Goal: Communication & Community: Answer question/provide support

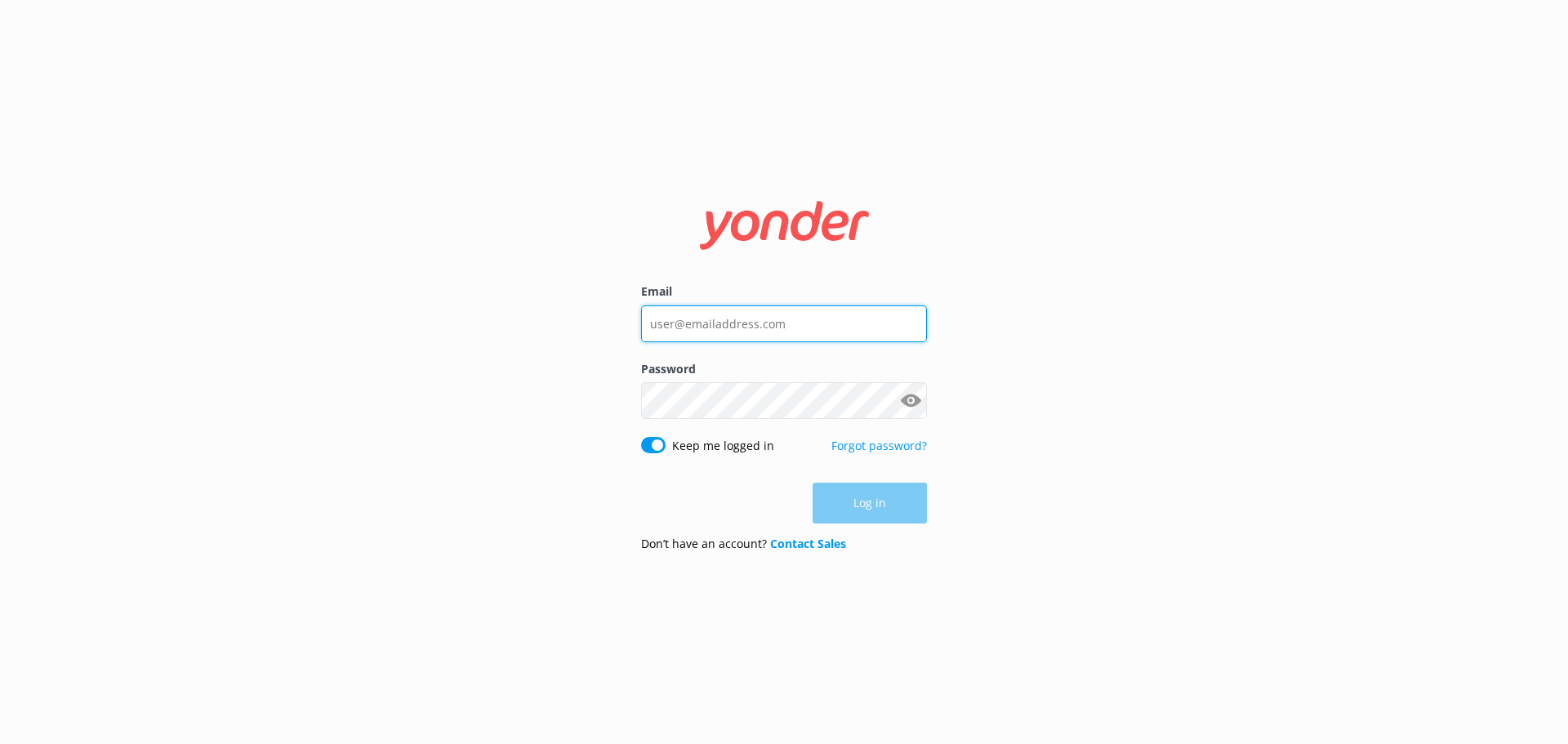
type input "[EMAIL_ADDRESS][DOMAIN_NAME]"
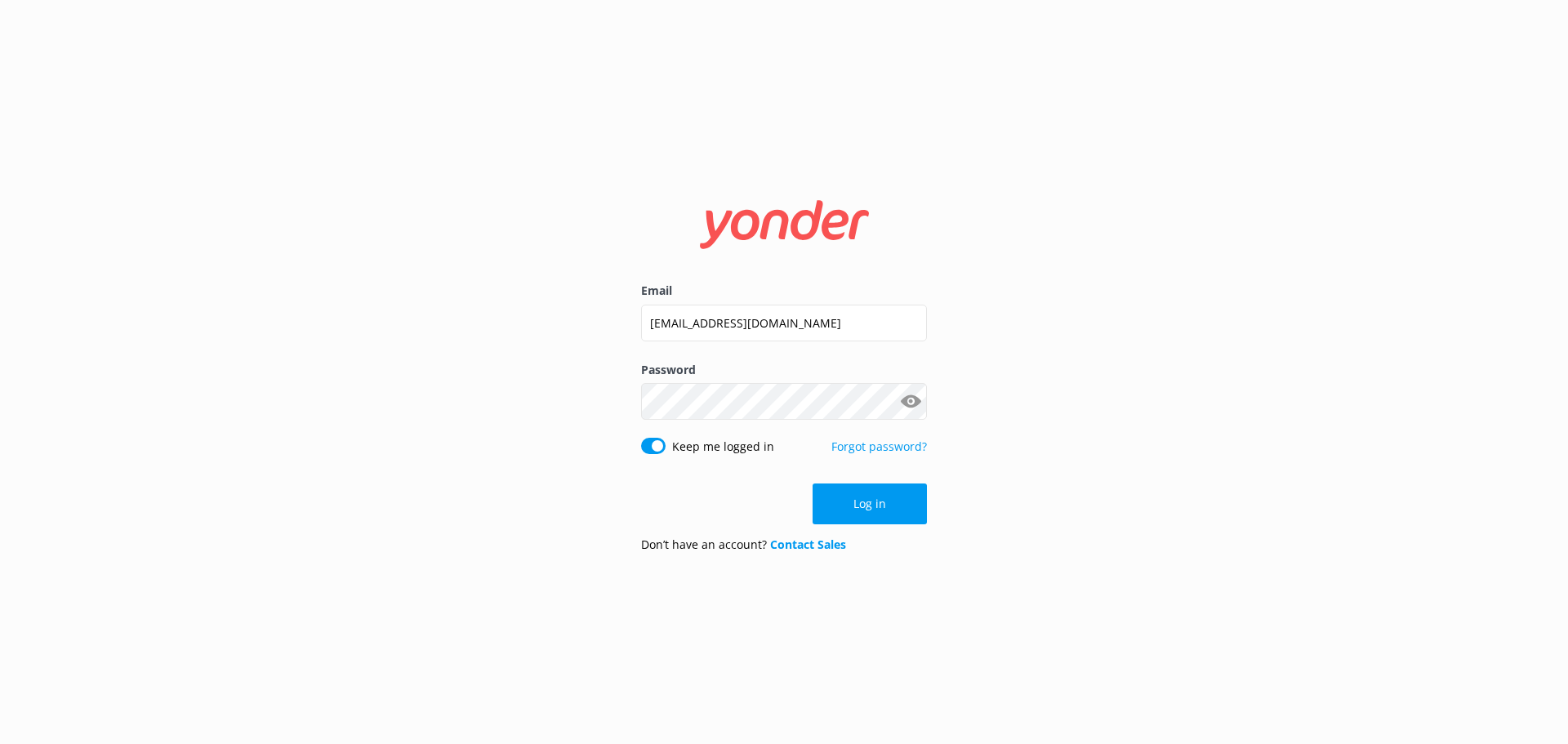
click at [1076, 444] on div "Email [EMAIL_ADDRESS][DOMAIN_NAME] Password Show password Keep me logged in For…" at bounding box center [784, 372] width 1568 height 744
click at [868, 496] on button "Log in" at bounding box center [869, 503] width 114 height 41
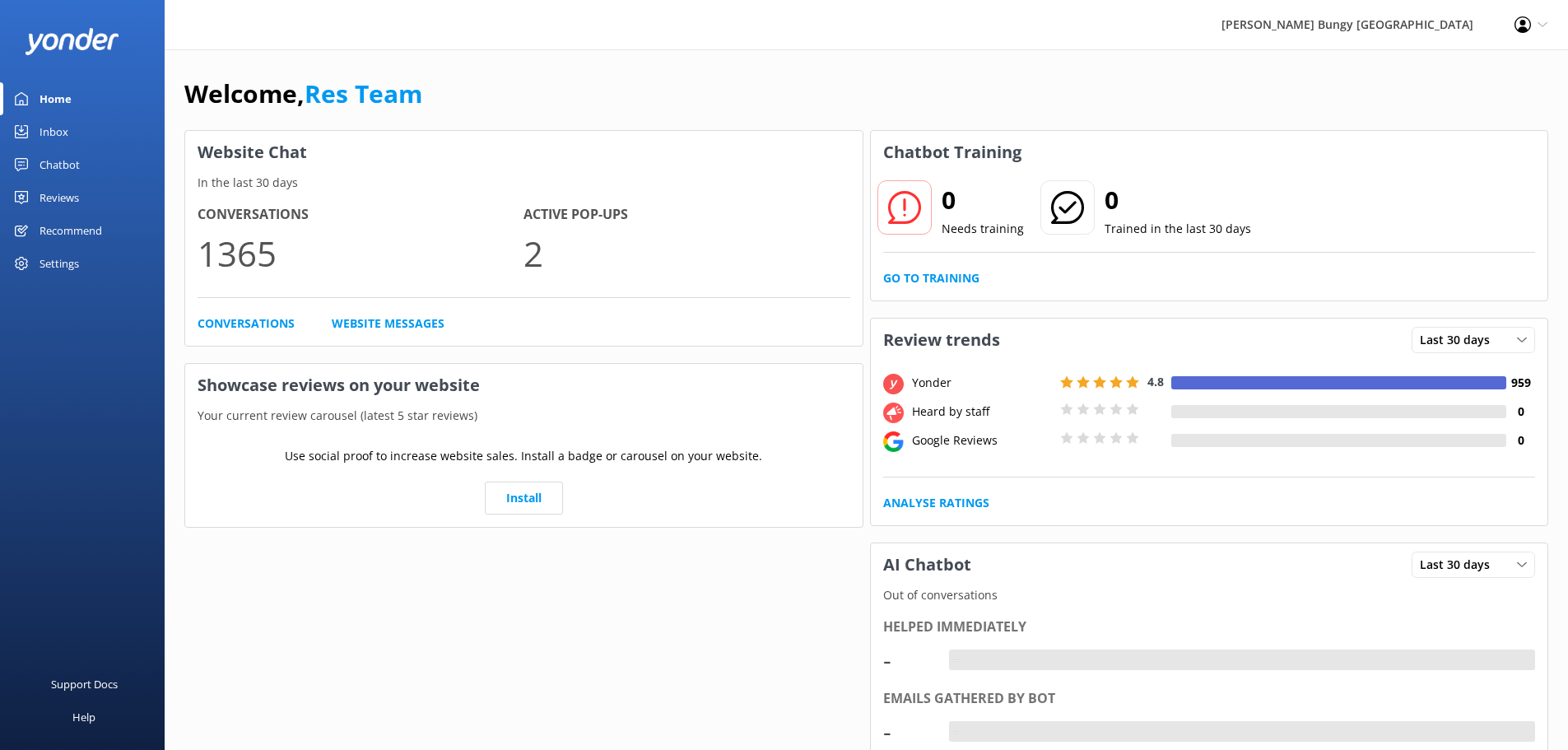
click at [65, 127] on div "Inbox" at bounding box center [54, 132] width 29 height 33
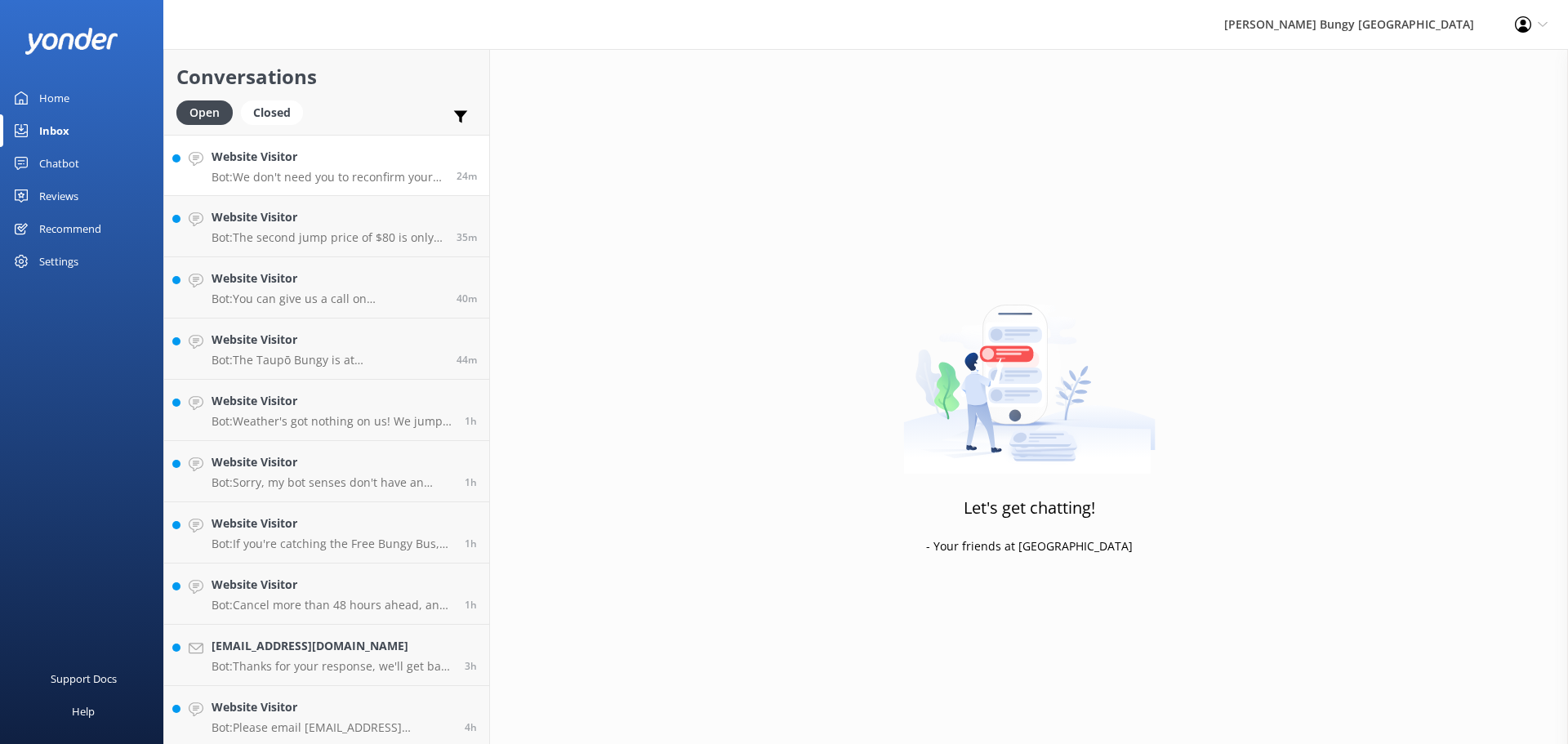
click at [394, 178] on p "Bot: We don't need you to reconfirm your booking, but if you want to double-che…" at bounding box center [327, 177] width 232 height 14
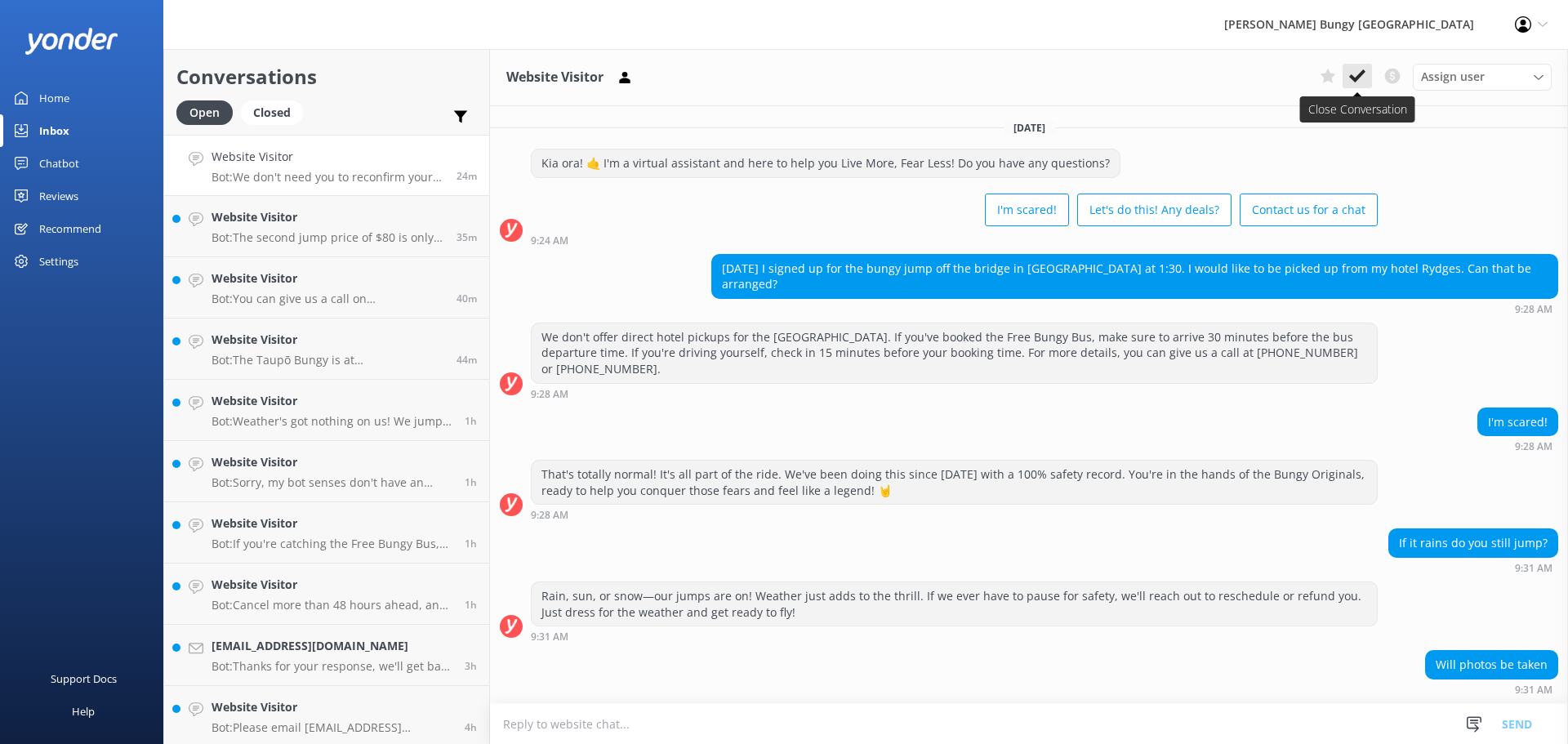
click at [1354, 79] on use at bounding box center [1357, 76] width 16 height 13
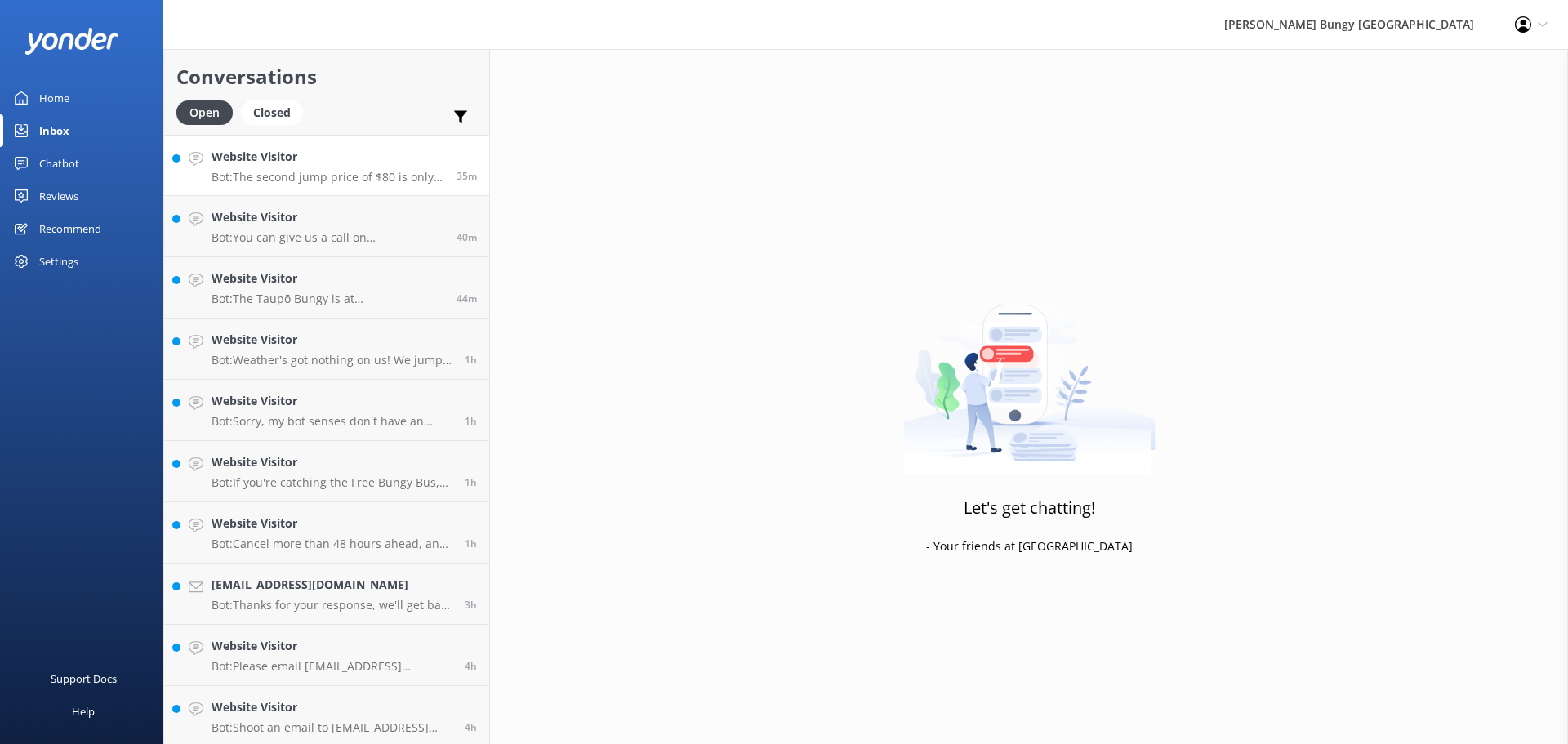
click at [364, 166] on h4 "Website Visitor" at bounding box center [327, 156] width 232 height 18
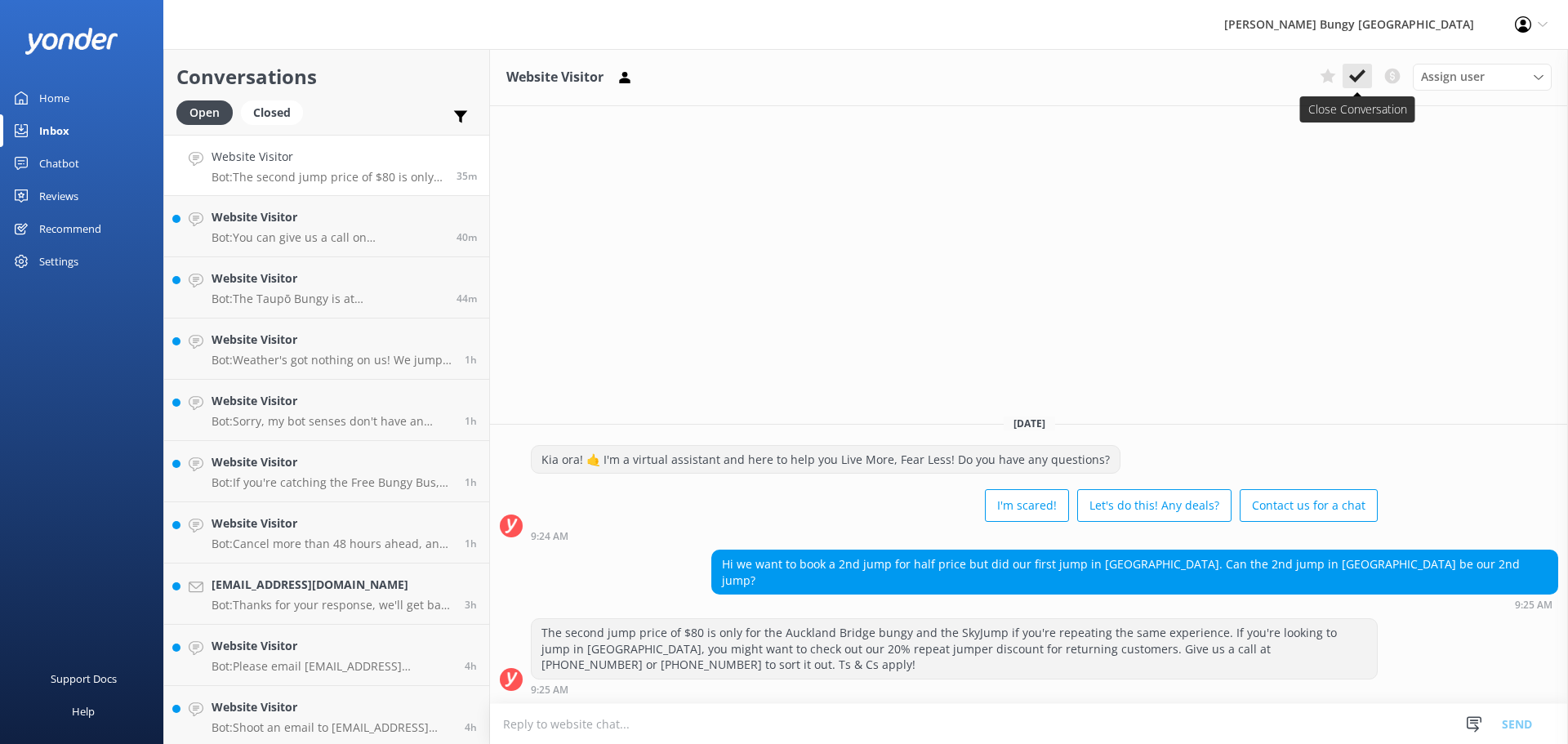
click at [1361, 69] on icon at bounding box center [1357, 76] width 16 height 16
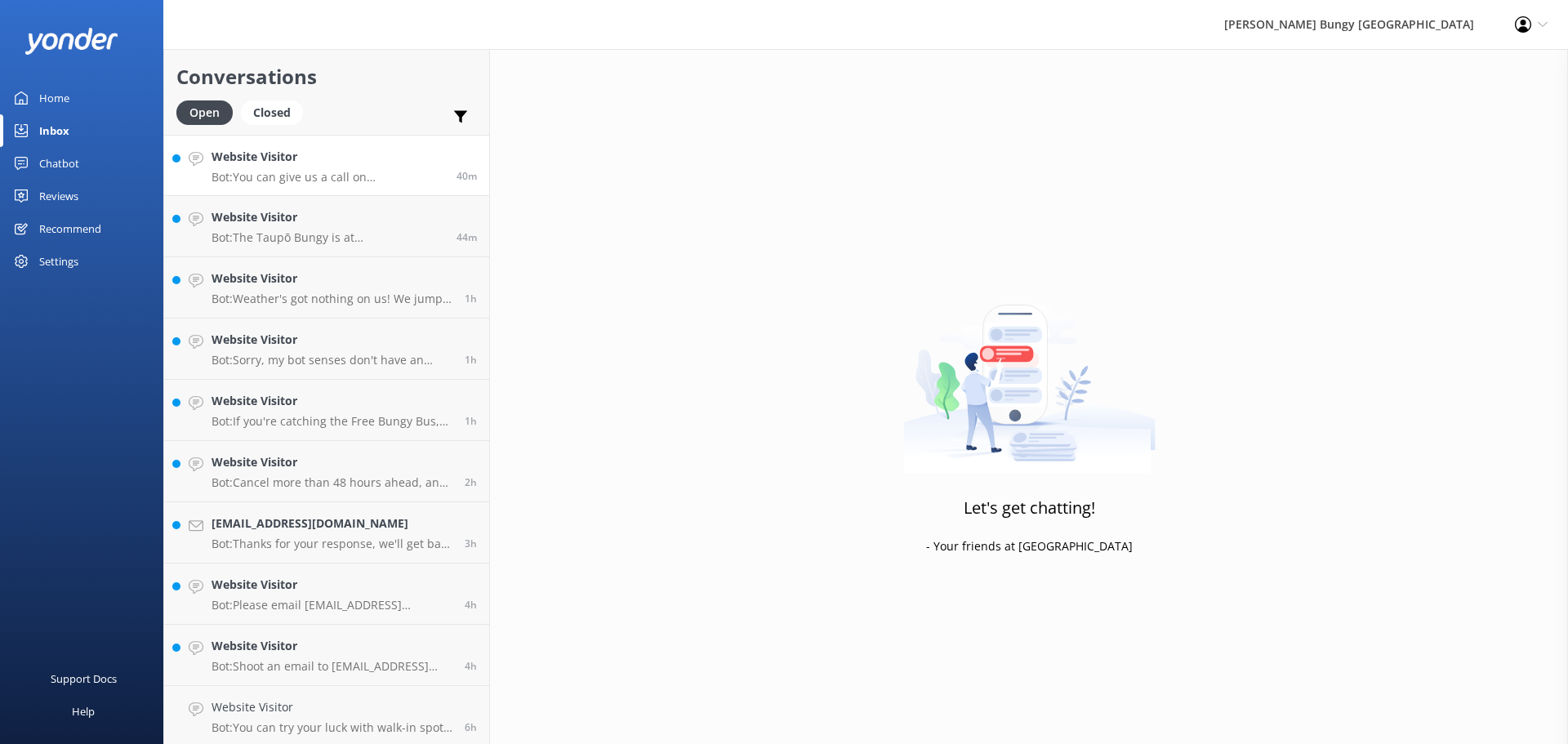
click at [342, 182] on p "Bot: You can give us a call on [PHONE_NUMBER] or [PHONE_NUMBER] to chat with a …" at bounding box center [327, 177] width 232 height 14
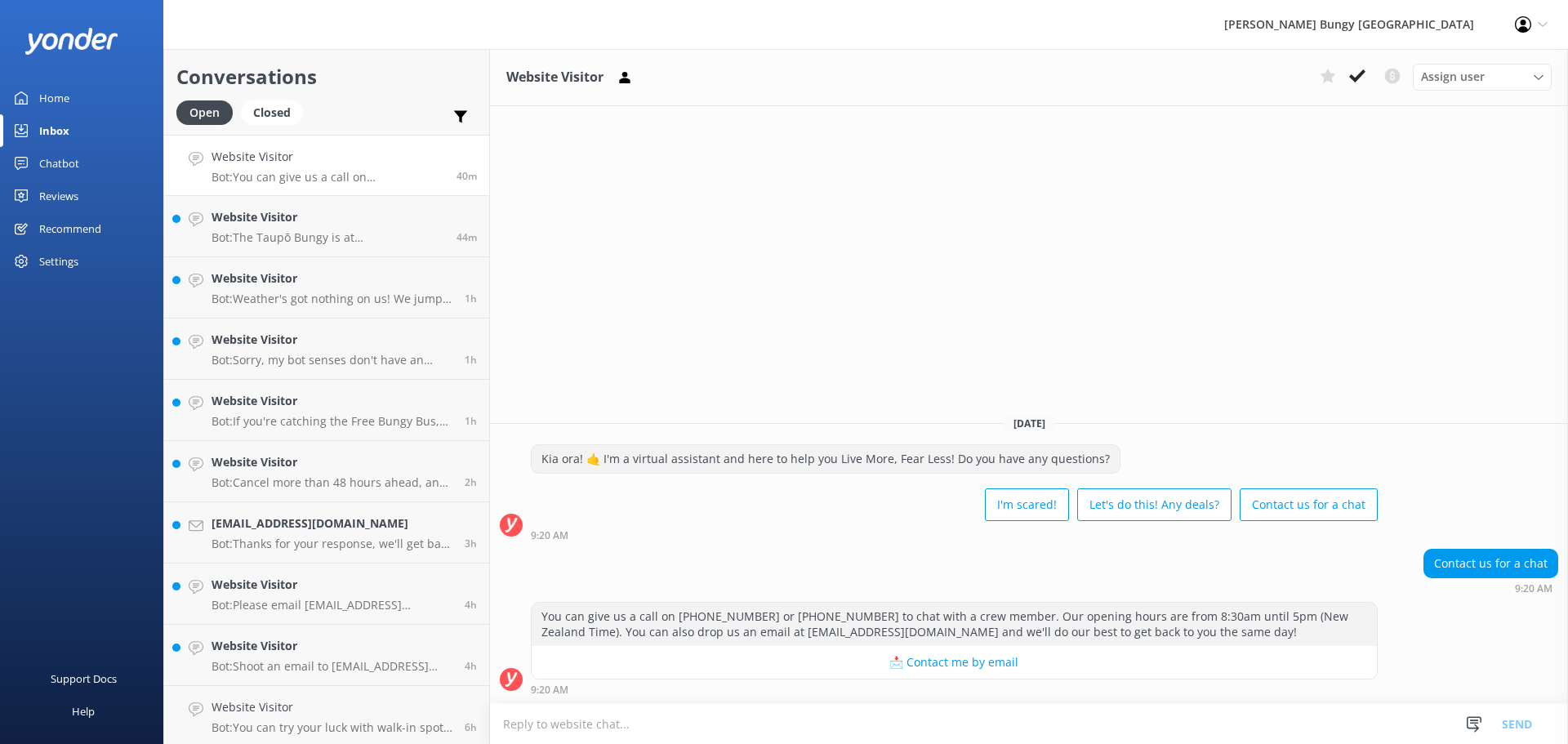
click at [1351, 79] on icon at bounding box center [1357, 76] width 16 height 16
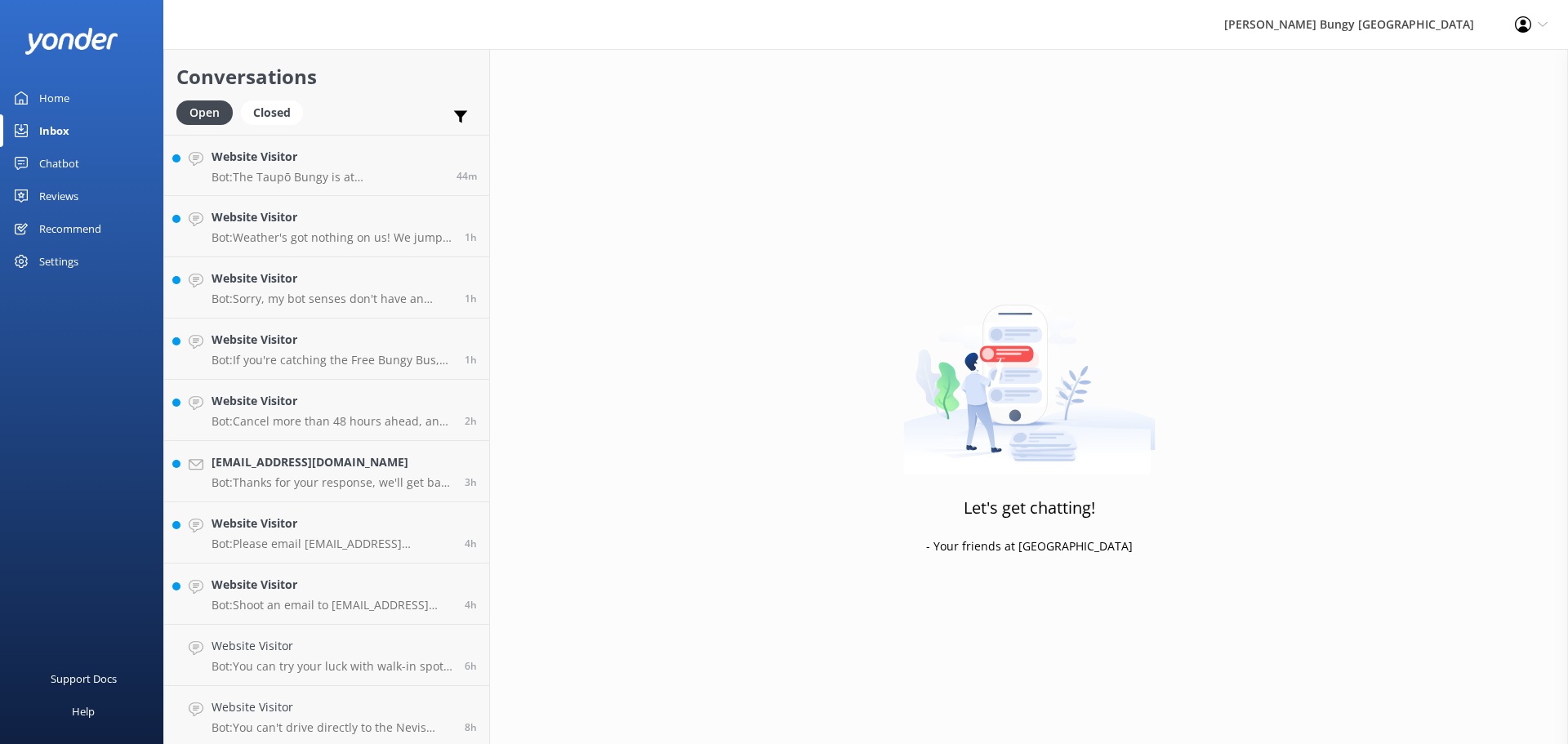
click at [392, 168] on div "Website Visitor Bot: The Taupō Bungy is at [STREET_ADDRESS]. Get ready to leap …" at bounding box center [327, 165] width 232 height 36
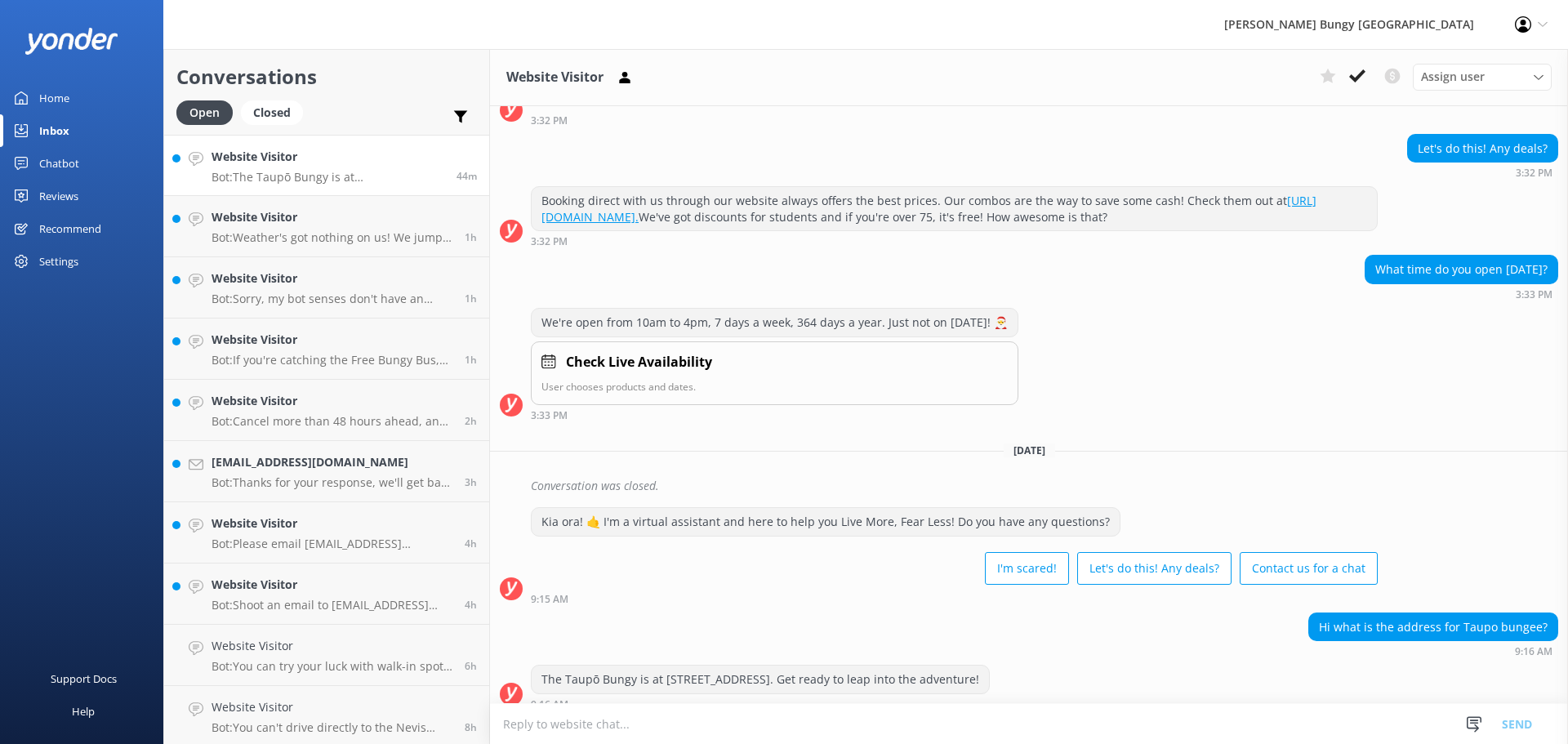
scroll to position [134, 0]
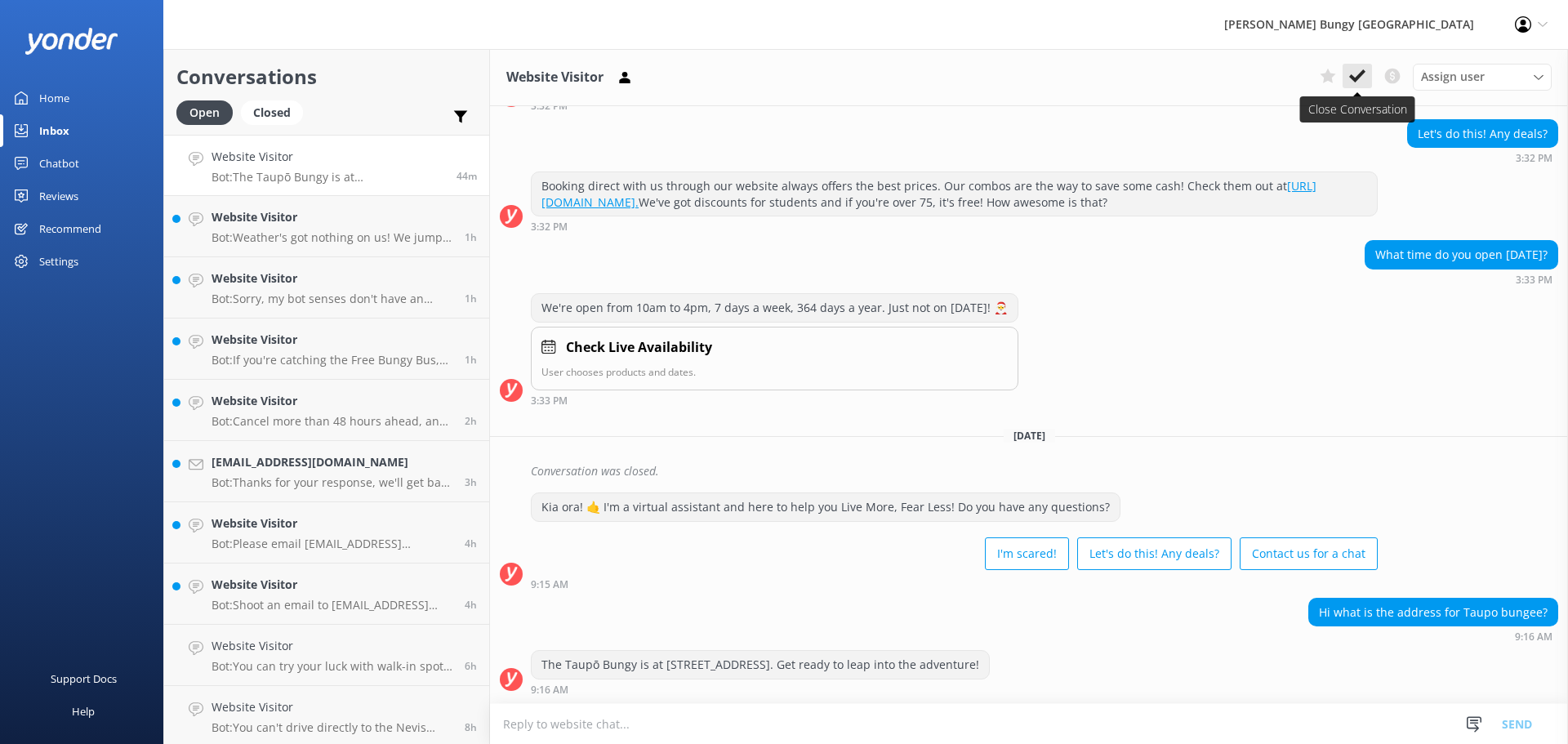
click at [1369, 74] on button at bounding box center [1357, 76] width 30 height 25
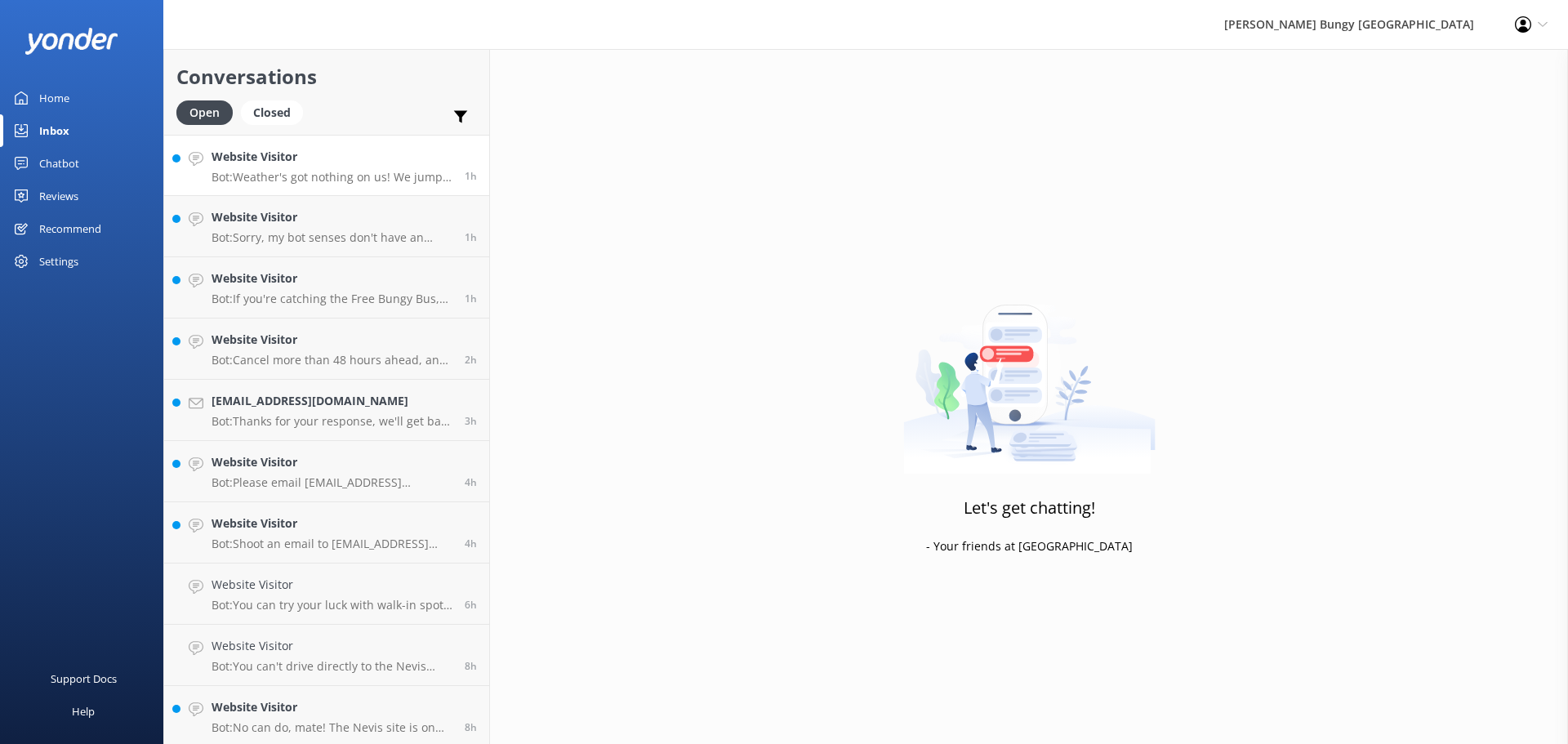
click at [387, 182] on p "Bot: Weather's got nothing on us! We jump in all types of weather. But if you w…" at bounding box center [331, 177] width 241 height 14
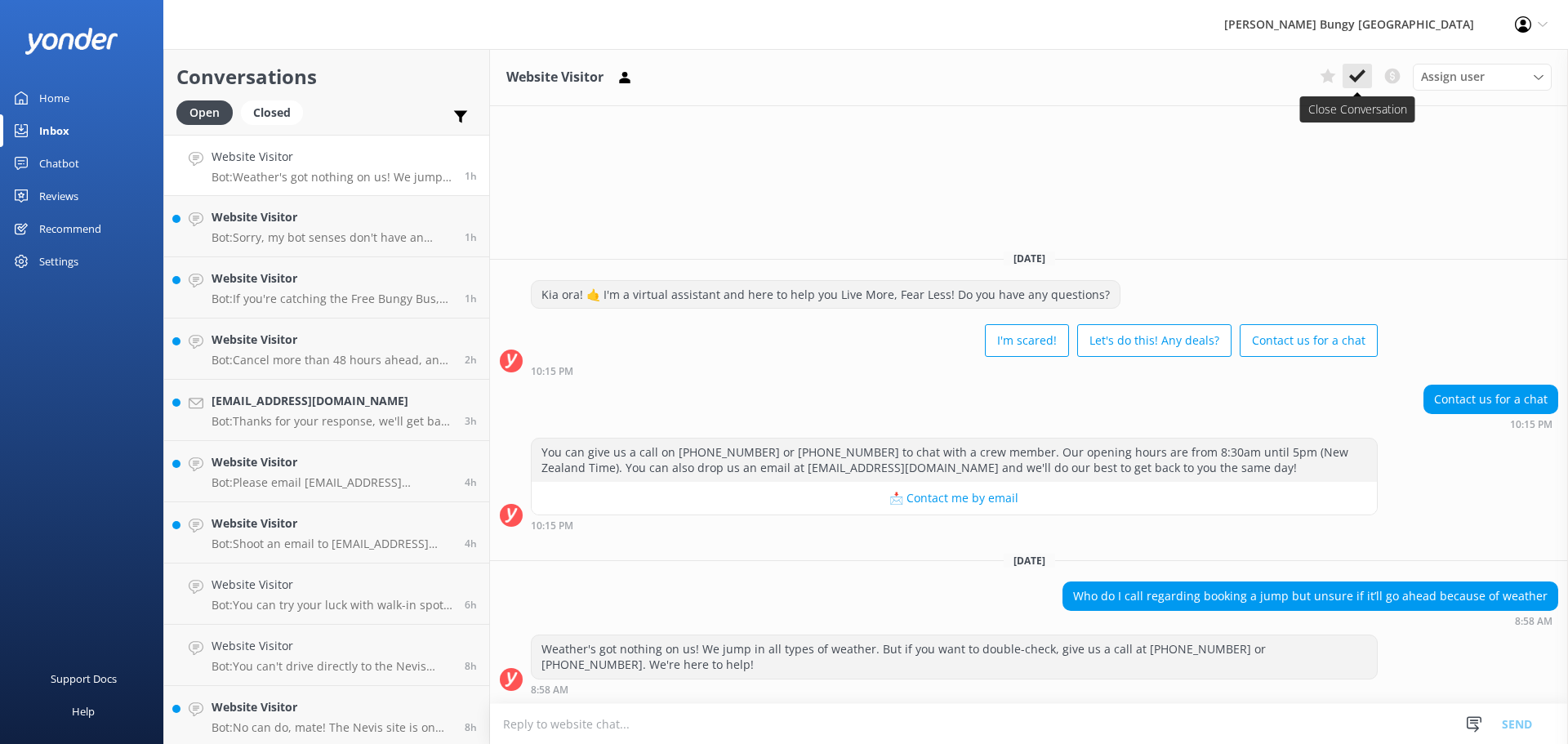
click at [1357, 66] on button at bounding box center [1357, 76] width 30 height 25
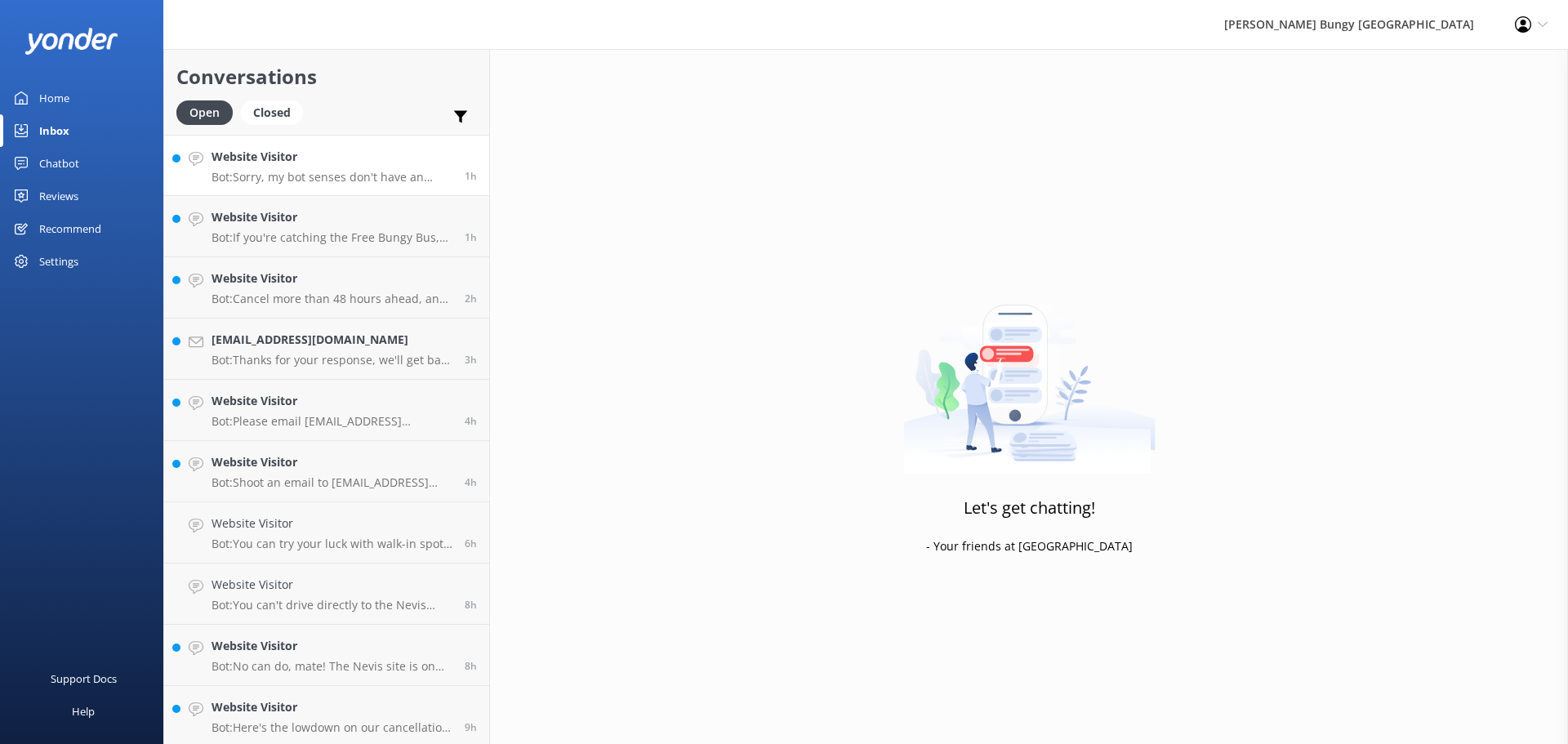
click at [421, 165] on h4 "Website Visitor" at bounding box center [331, 156] width 241 height 18
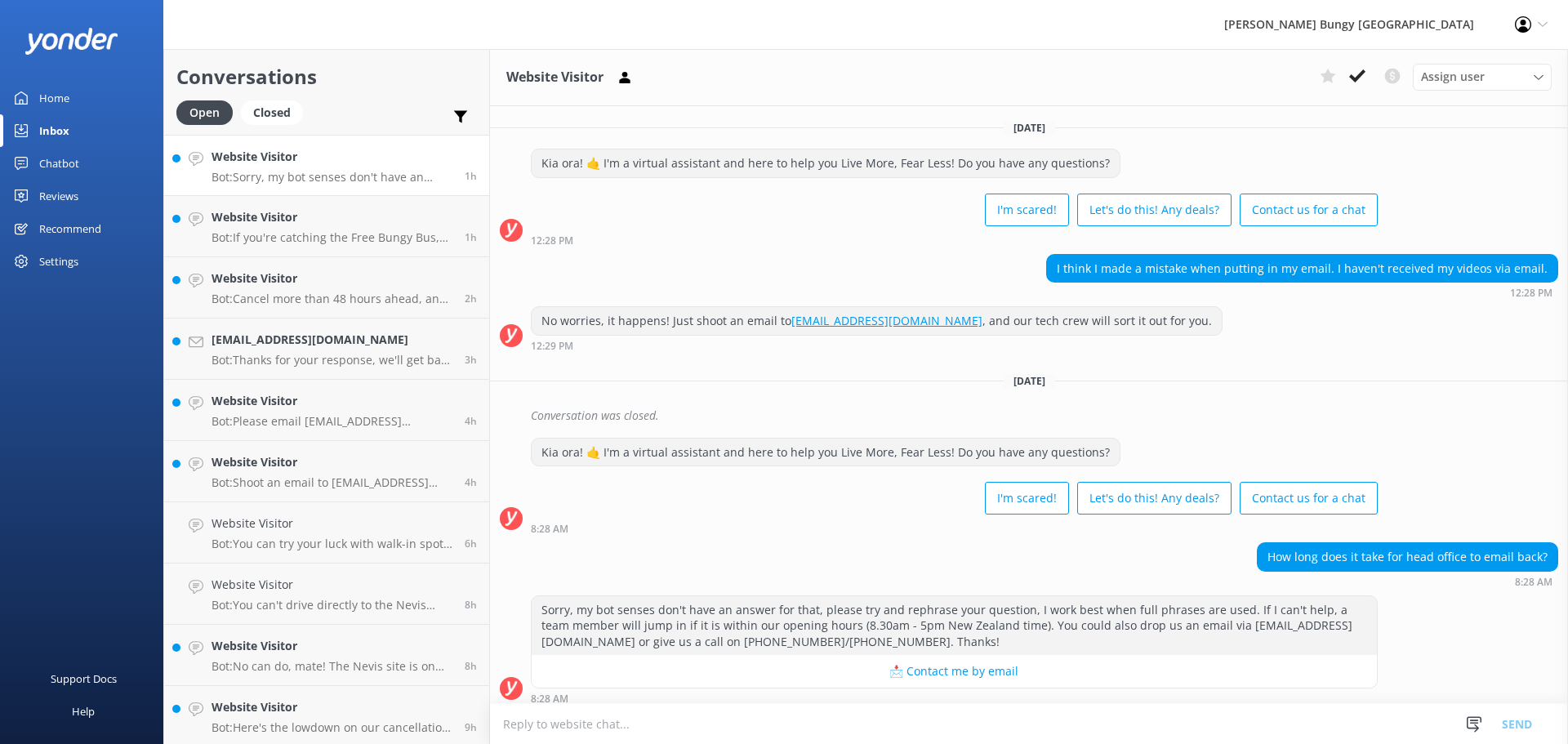
scroll to position [9, 0]
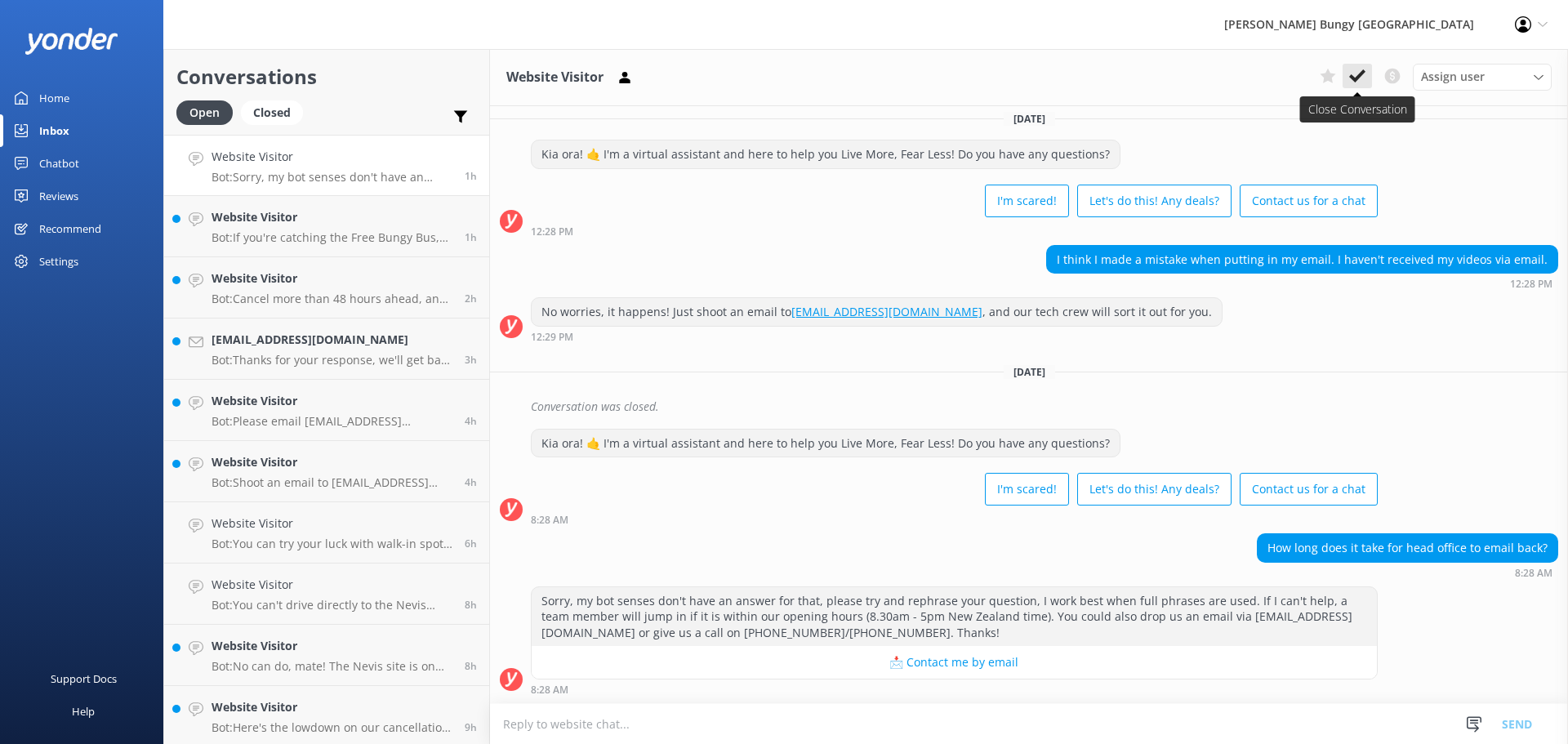
click at [1358, 84] on icon at bounding box center [1357, 76] width 16 height 16
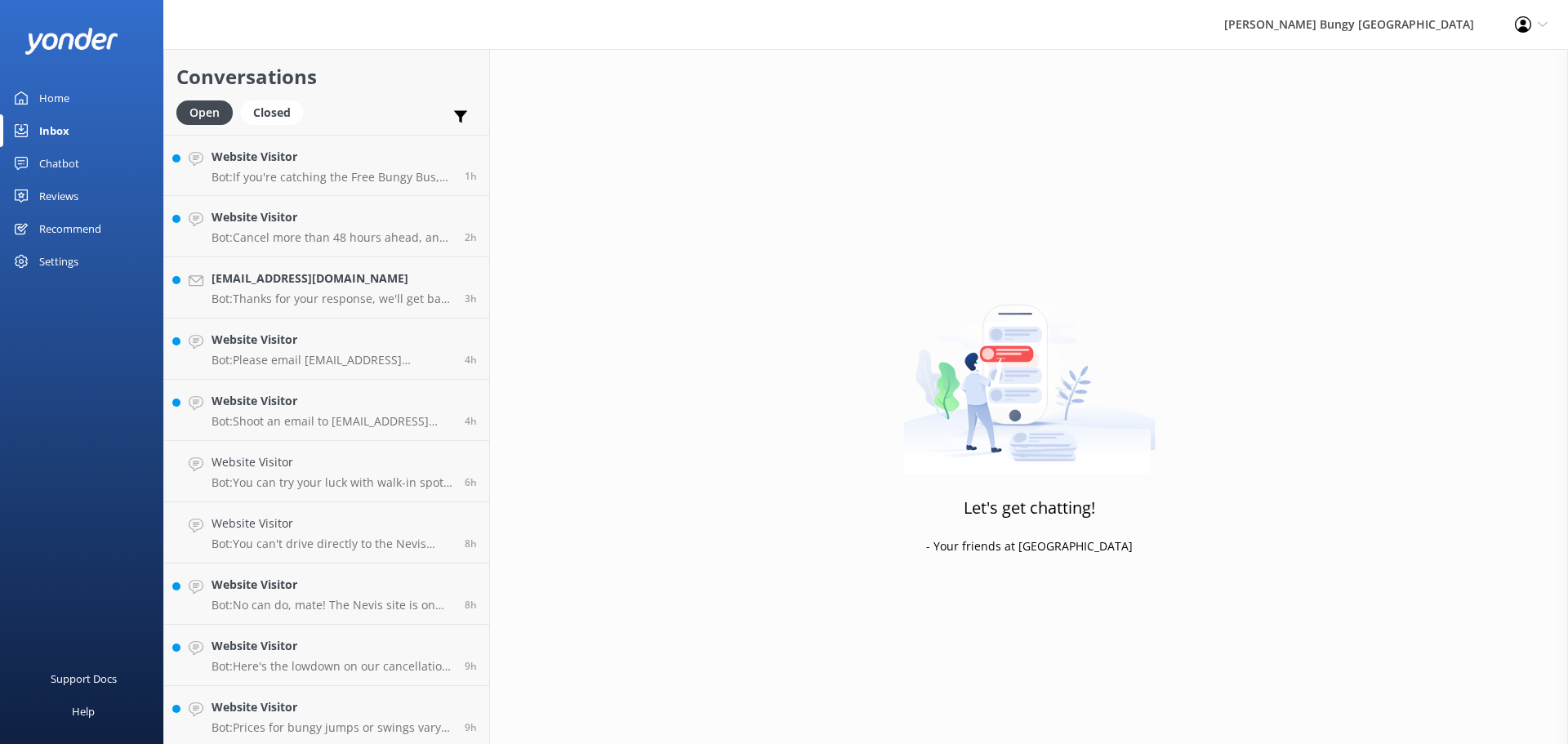
click at [363, 170] on p "Bot: If you're catching the Free Bungy Bus, rock up 30 minutes before it leaves…" at bounding box center [331, 177] width 241 height 14
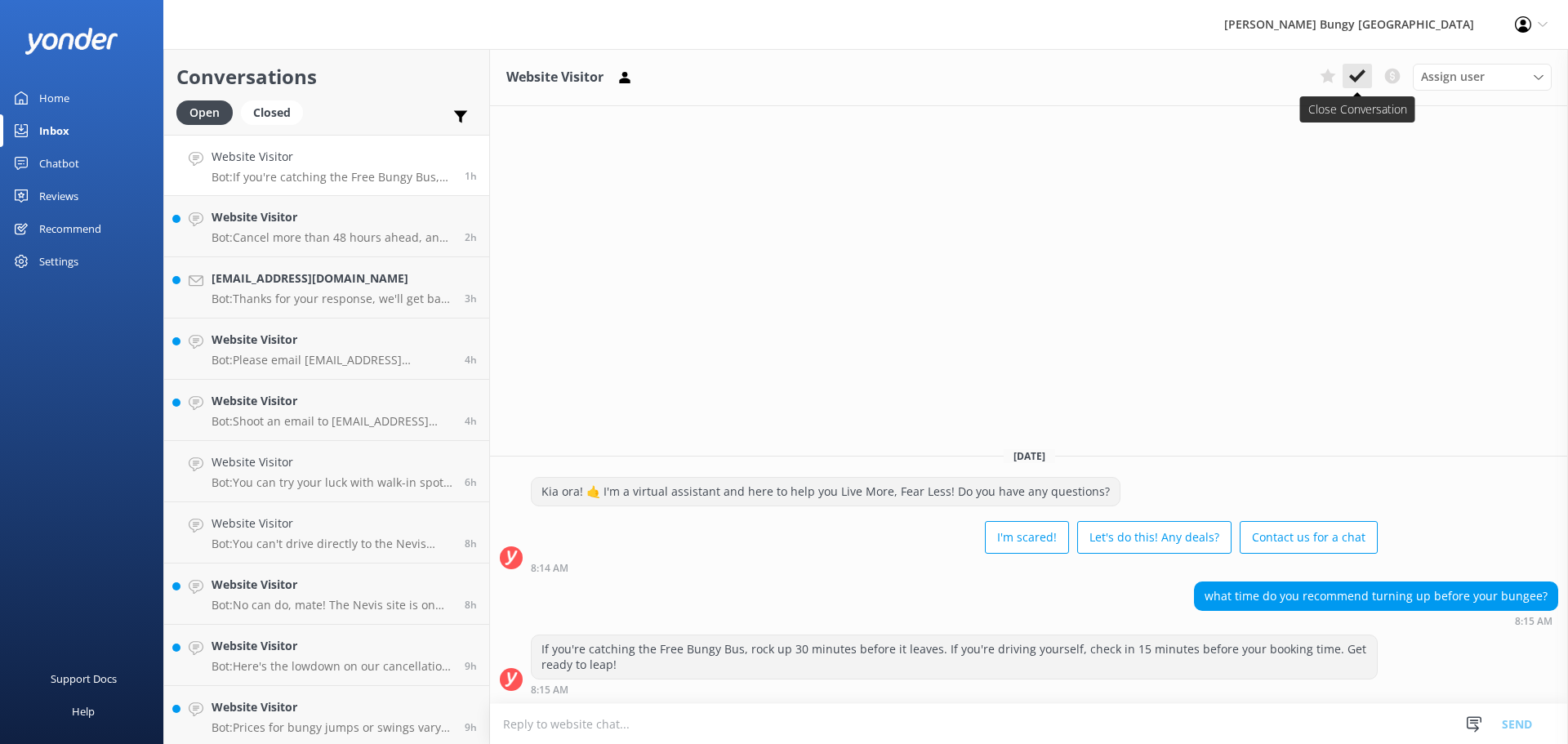
click at [1366, 73] on button at bounding box center [1357, 76] width 30 height 25
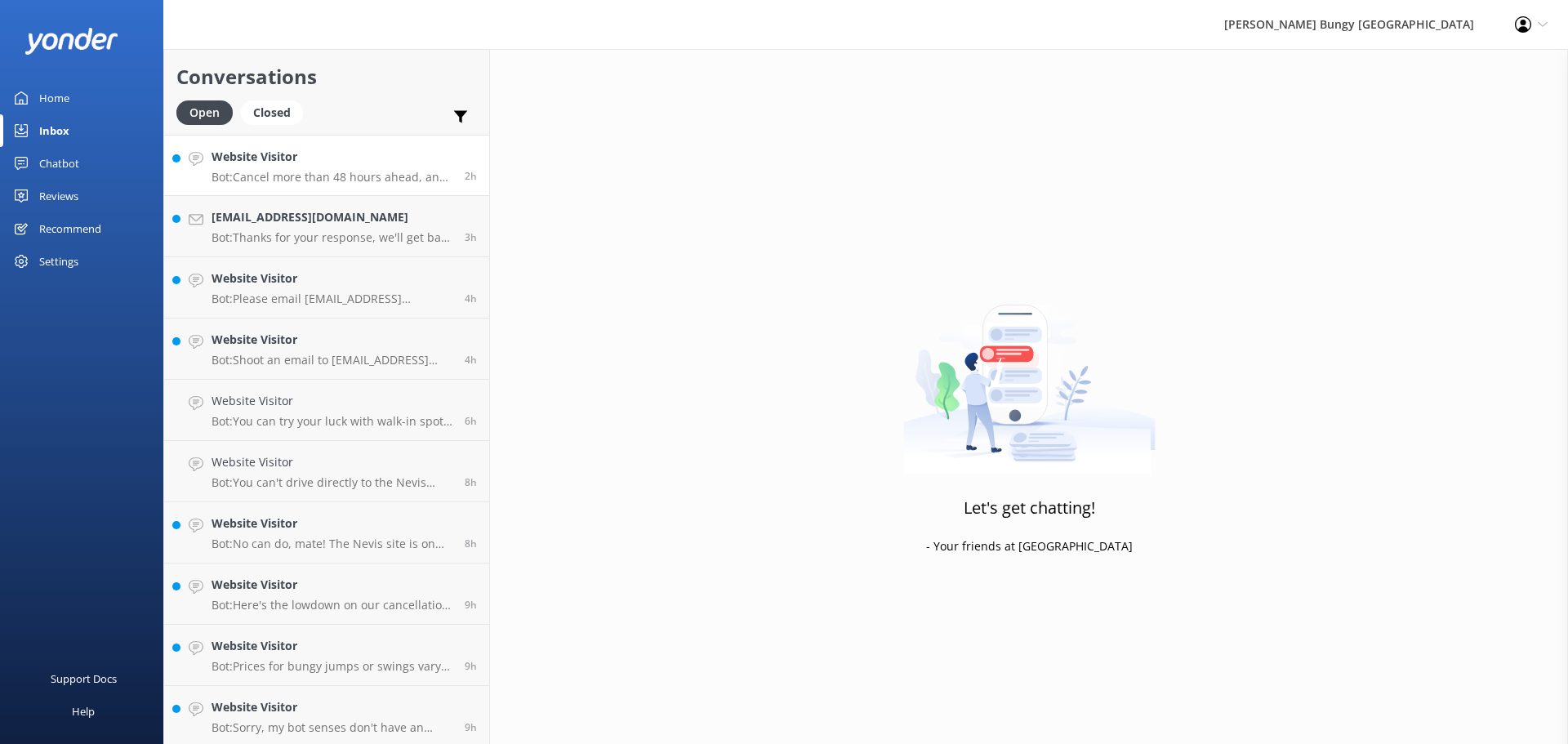
click at [219, 177] on p "Bot: Cancel more than 48 hours ahead, and you're sweet with a 100% refund. Less…" at bounding box center [331, 177] width 241 height 14
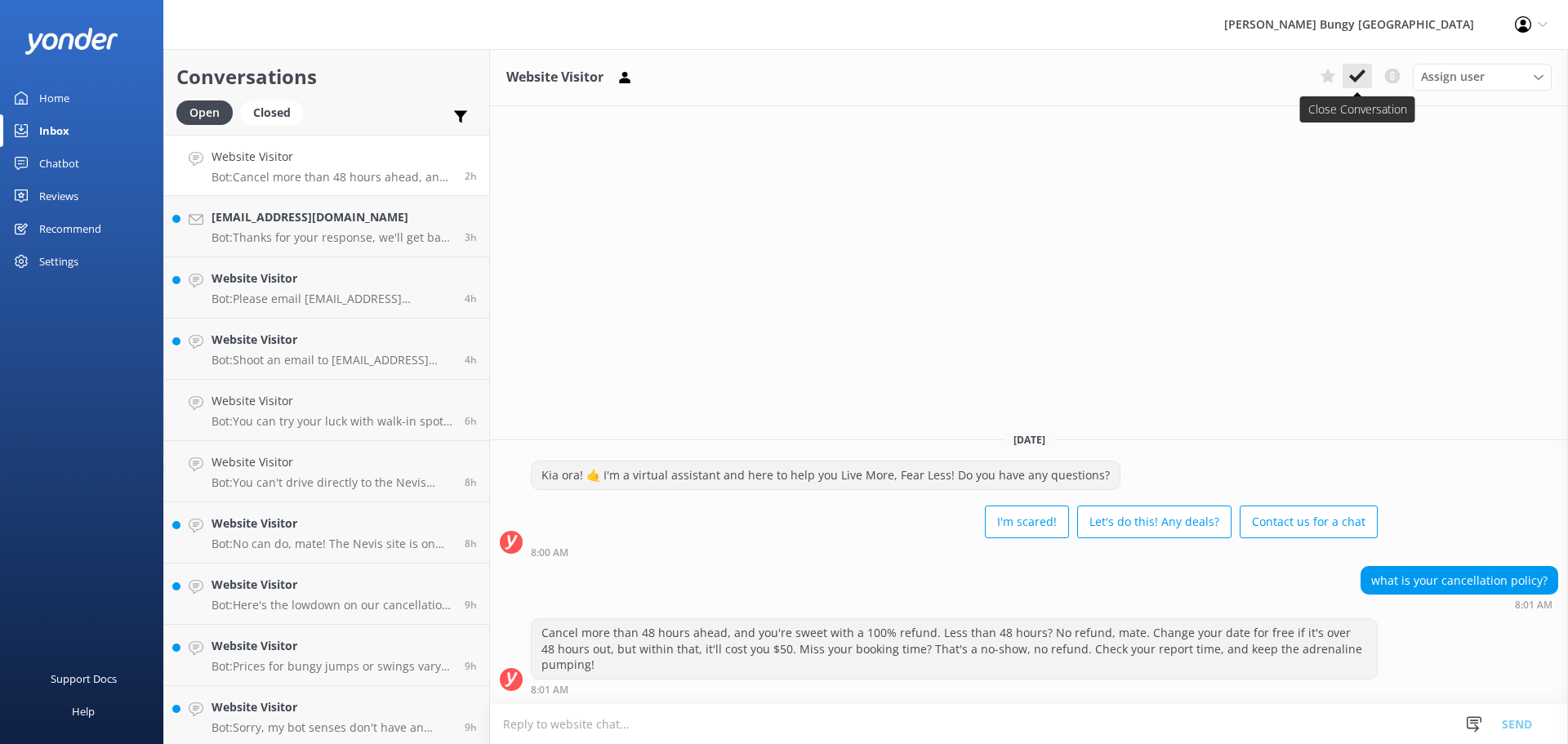
click at [1363, 66] on button at bounding box center [1357, 76] width 30 height 25
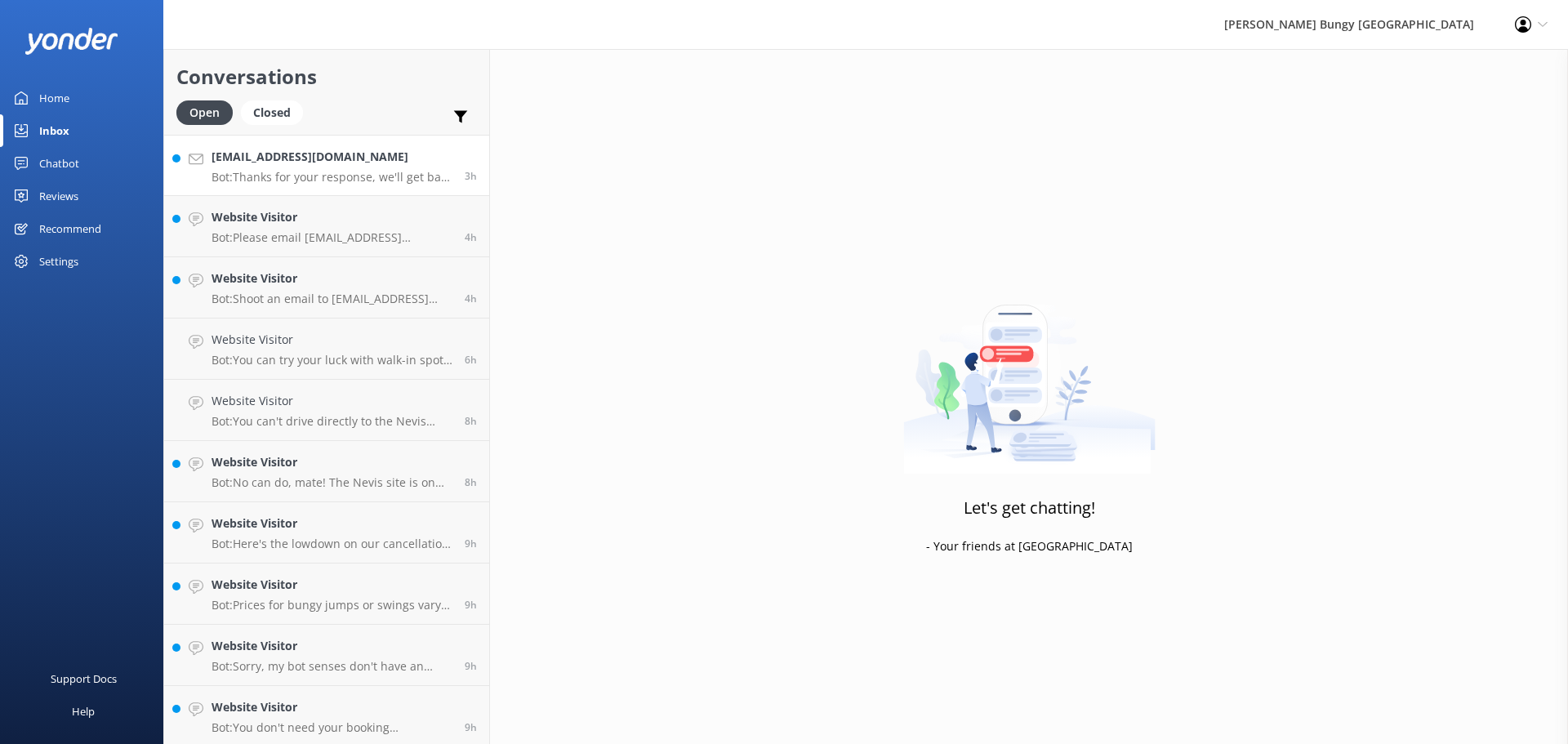
click at [404, 169] on div "[EMAIL_ADDRESS][DOMAIN_NAME] Bot: Thanks for your response, we'll get back to y…" at bounding box center [331, 165] width 241 height 36
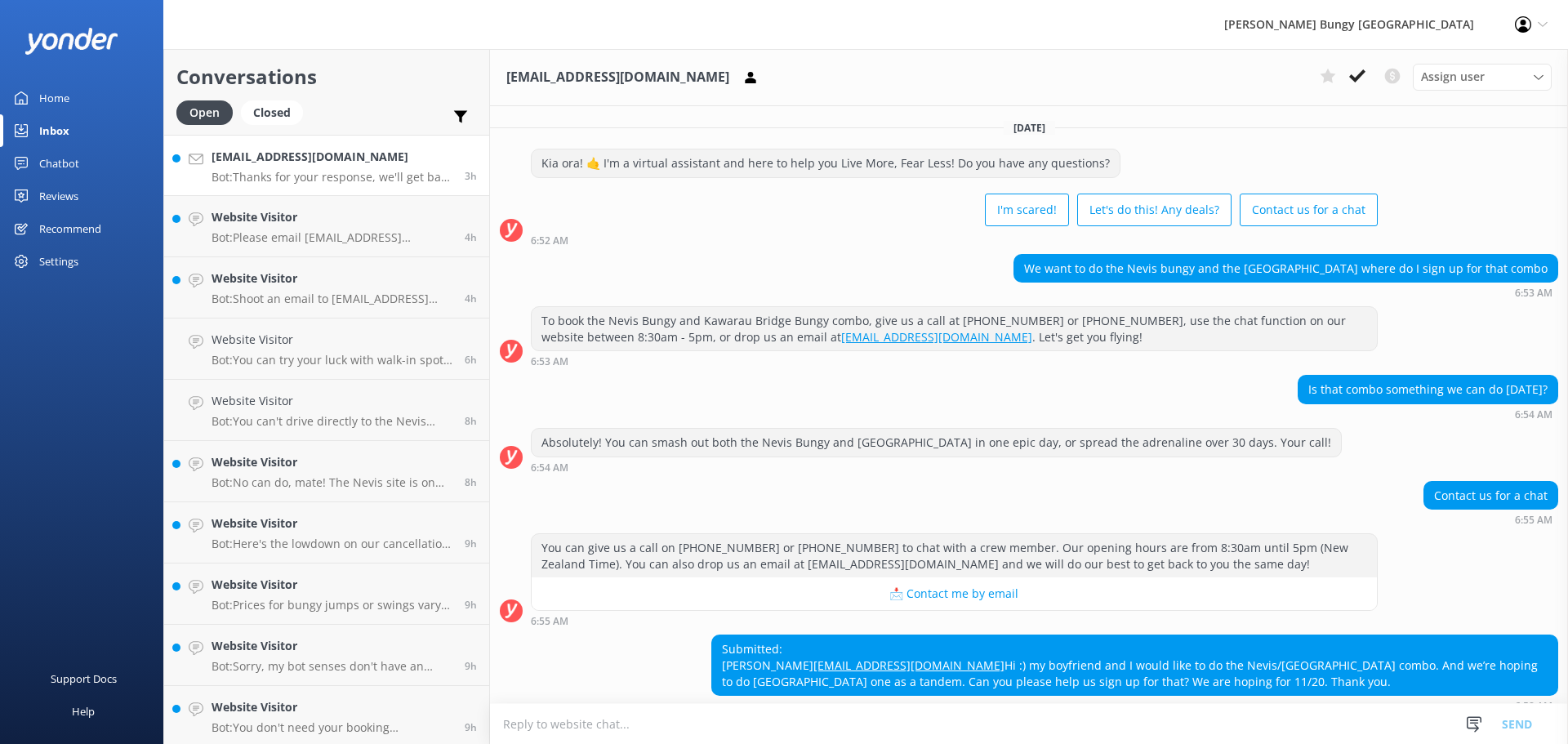
scroll to position [101, 0]
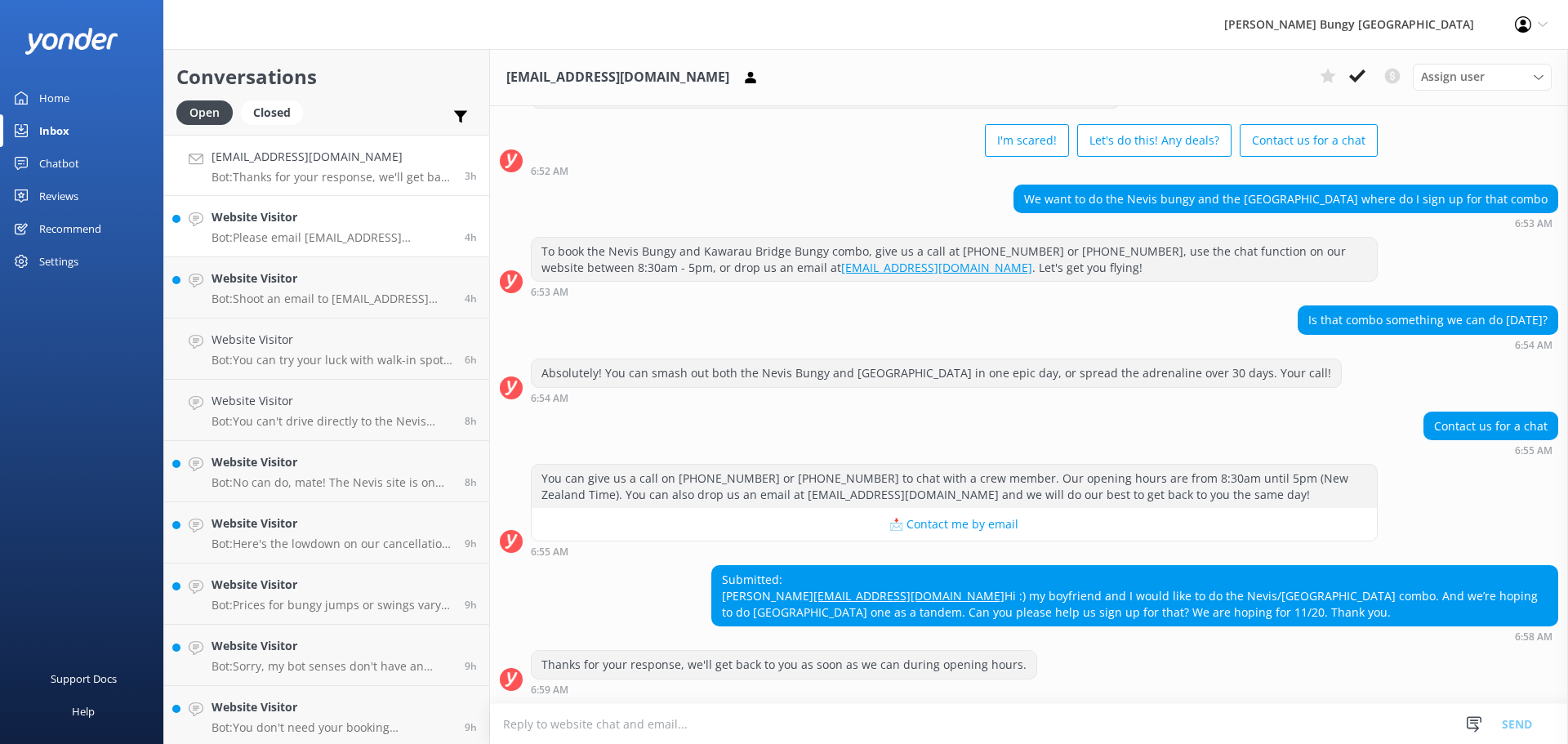
click at [257, 225] on h4 "Website Visitor" at bounding box center [331, 217] width 241 height 18
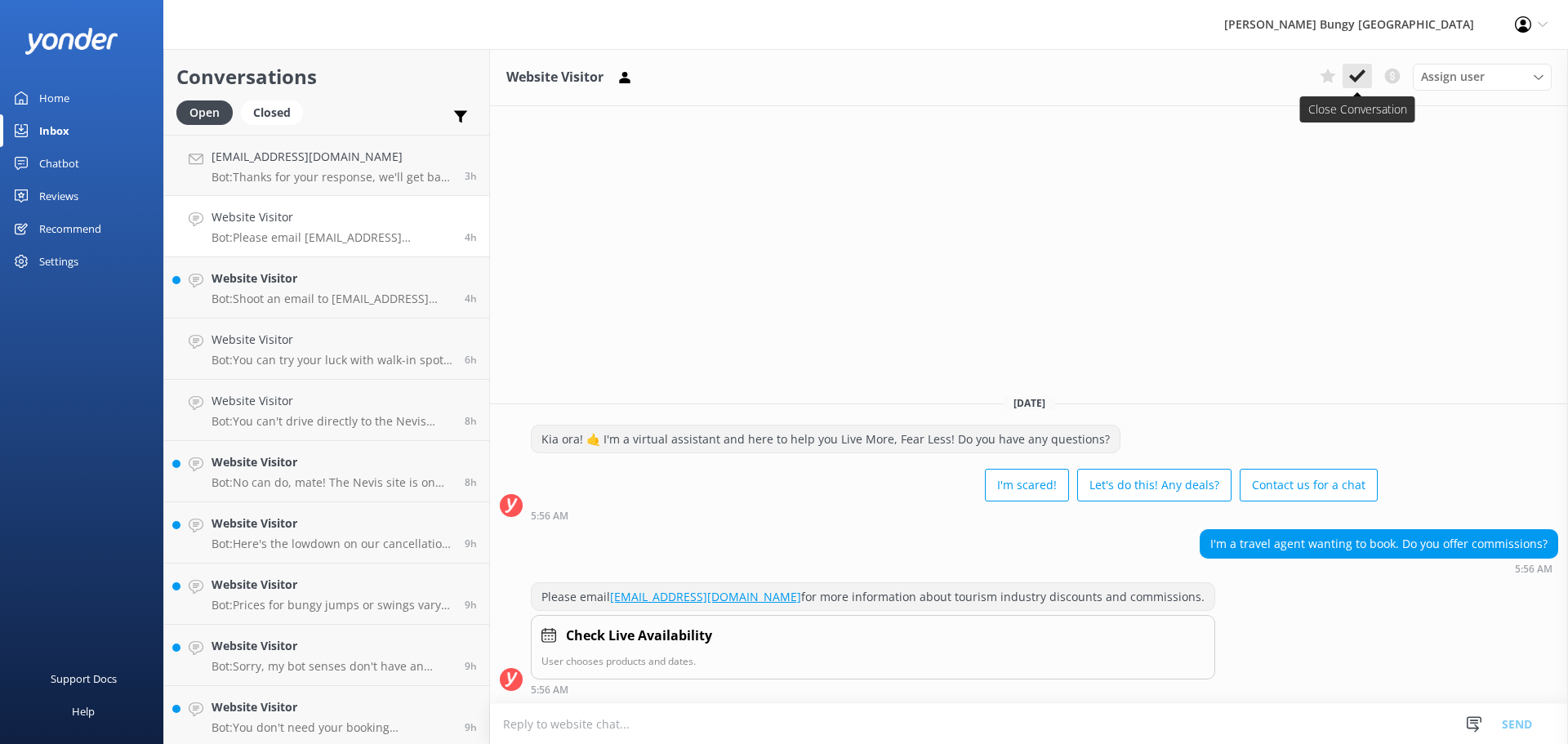
click at [1364, 78] on icon at bounding box center [1357, 76] width 16 height 16
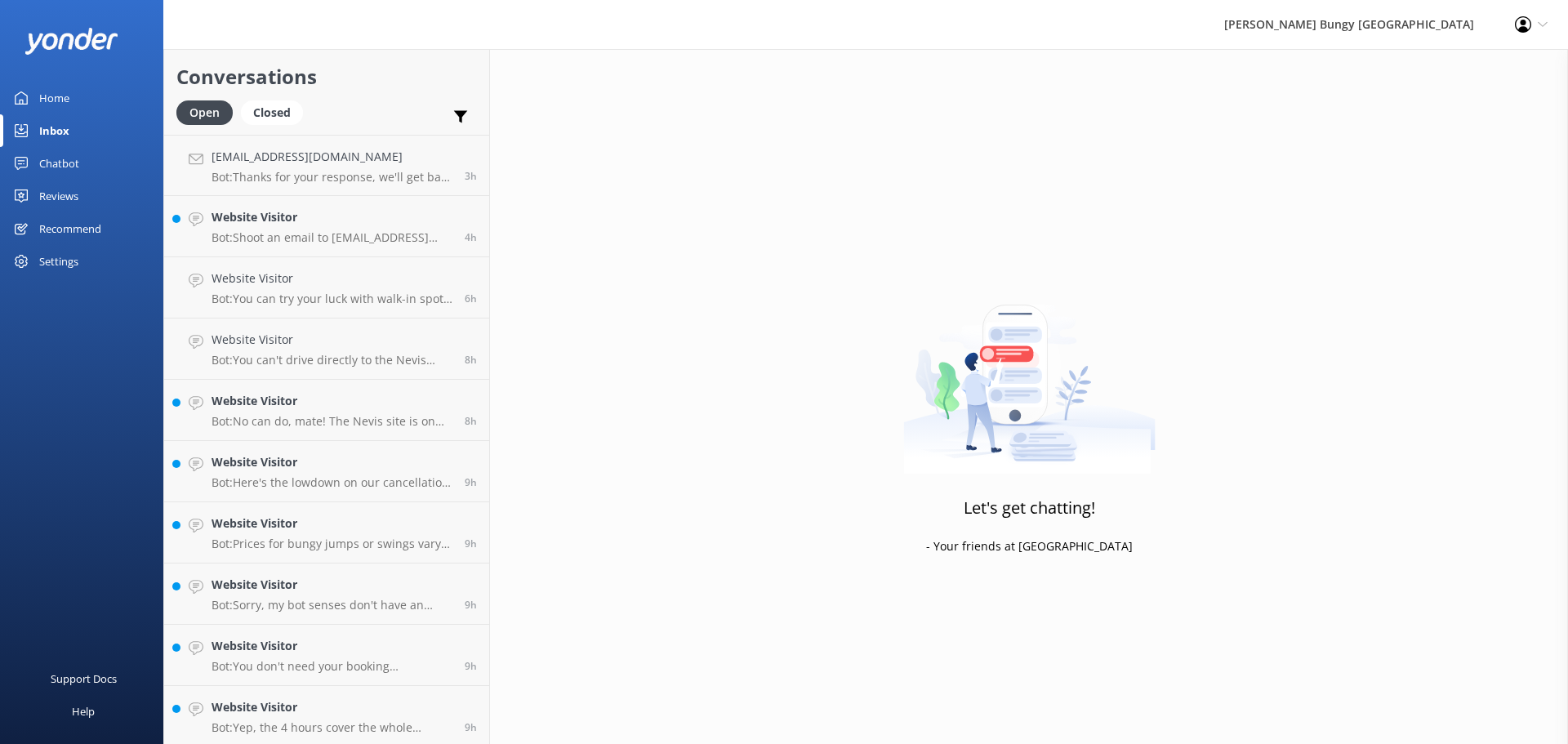
click at [406, 233] on p "Bot: Shoot an email to [EMAIL_ADDRESS][DOMAIN_NAME] for refund help. If you can…" at bounding box center [331, 237] width 241 height 14
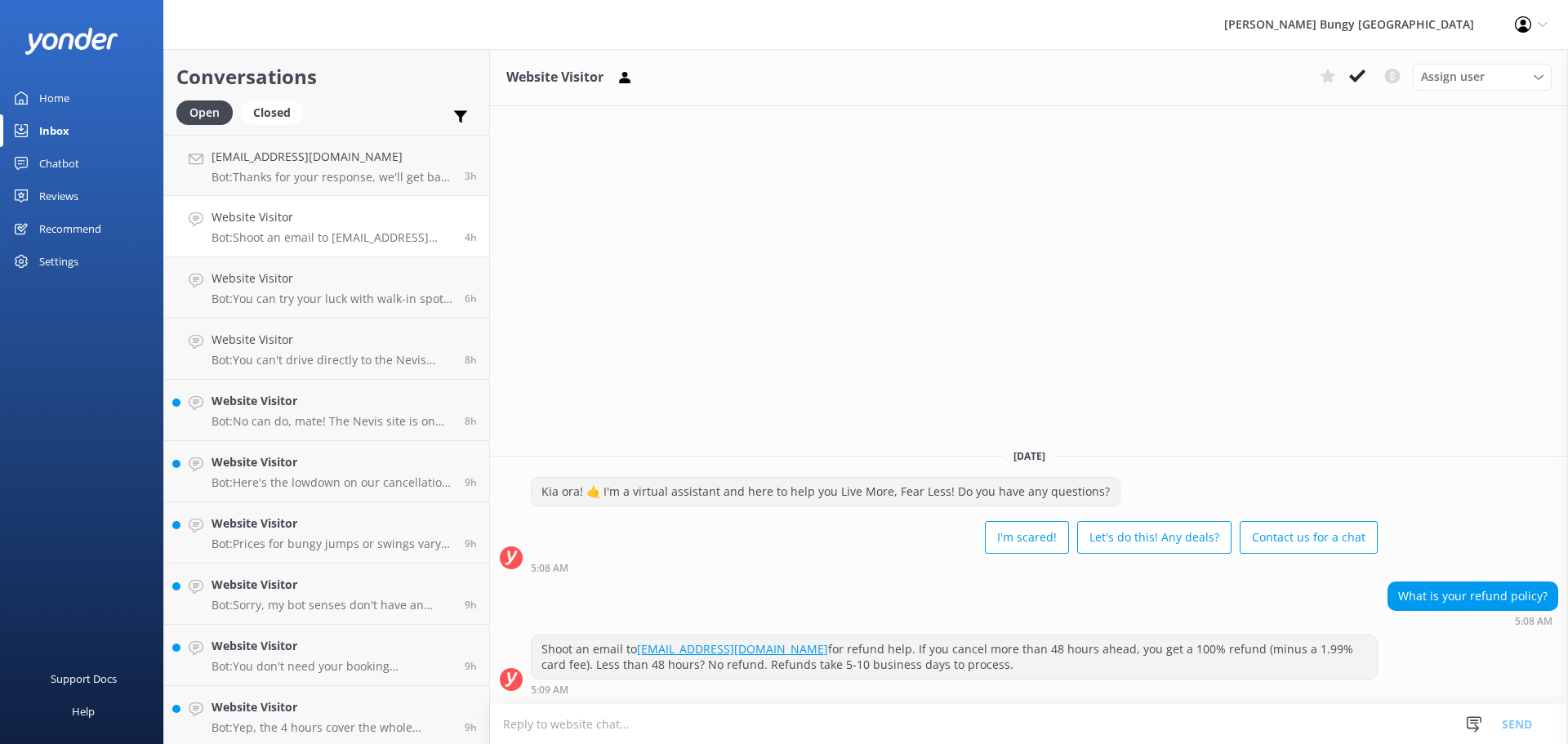
click at [1351, 89] on div "Assign user [PERSON_NAME] [PERSON_NAME] Tech Admin [PERSON_NAME] Res Team Alann…" at bounding box center [1432, 76] width 238 height 26
click at [336, 236] on p "Bot: Shoot an email to [EMAIL_ADDRESS][DOMAIN_NAME] for refund help. If you can…" at bounding box center [331, 237] width 241 height 14
click at [262, 327] on link "Website Visitor Bot: You can't drive directly to the Nevis Swing since it's on …" at bounding box center [326, 349] width 325 height 61
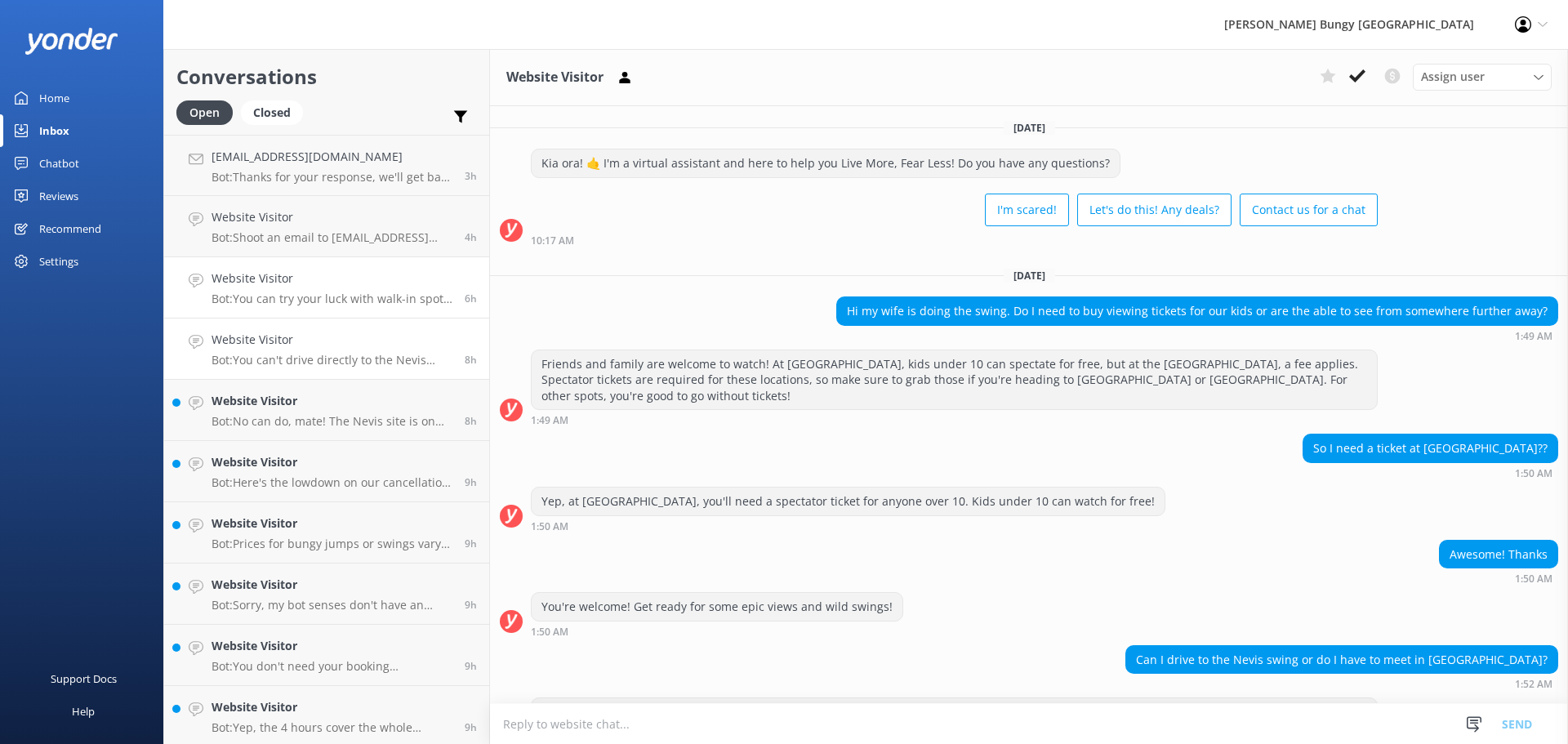
scroll to position [63, 0]
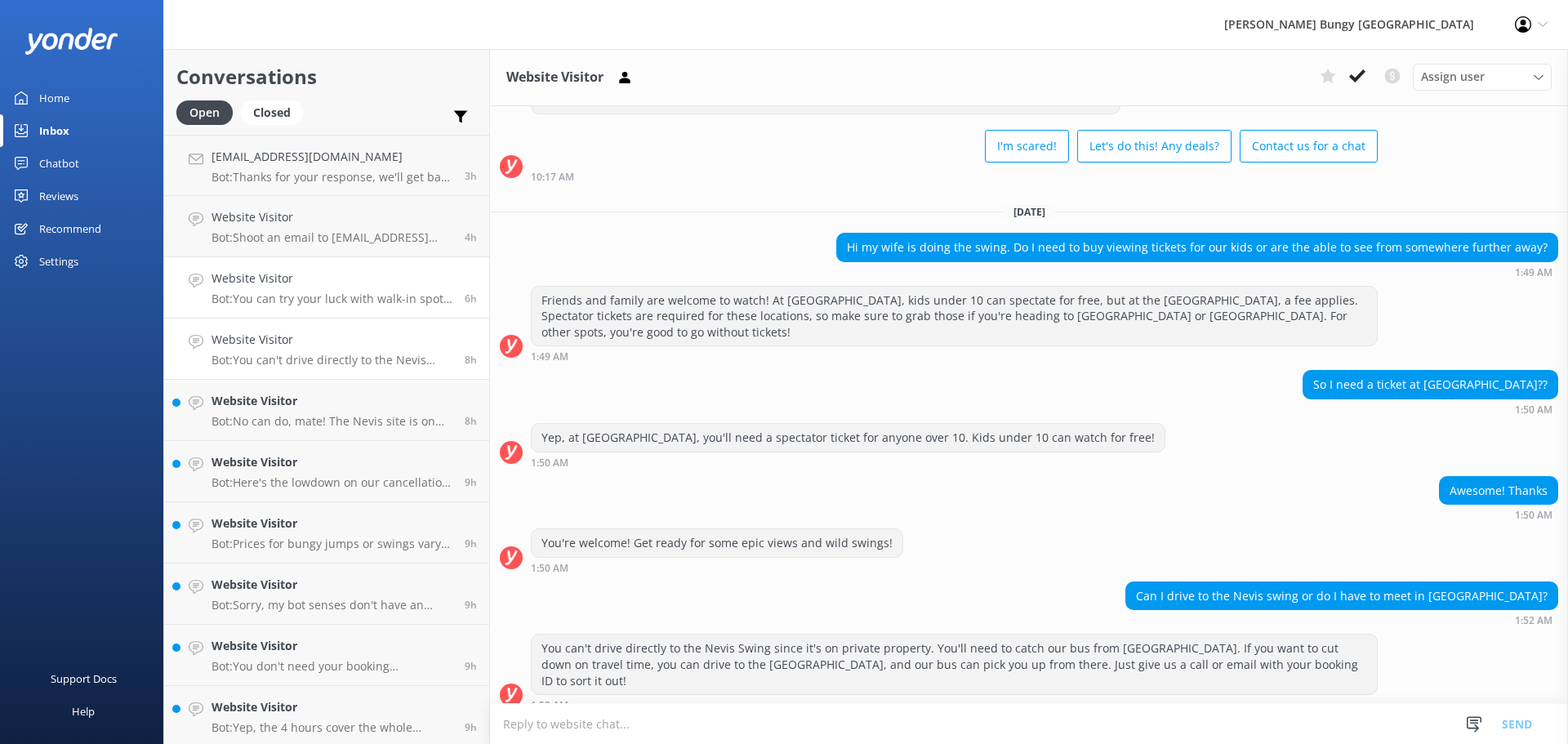
click at [379, 258] on link "Website Visitor Bot: You can try your luck with walk-in spots, but we're often …" at bounding box center [326, 288] width 325 height 61
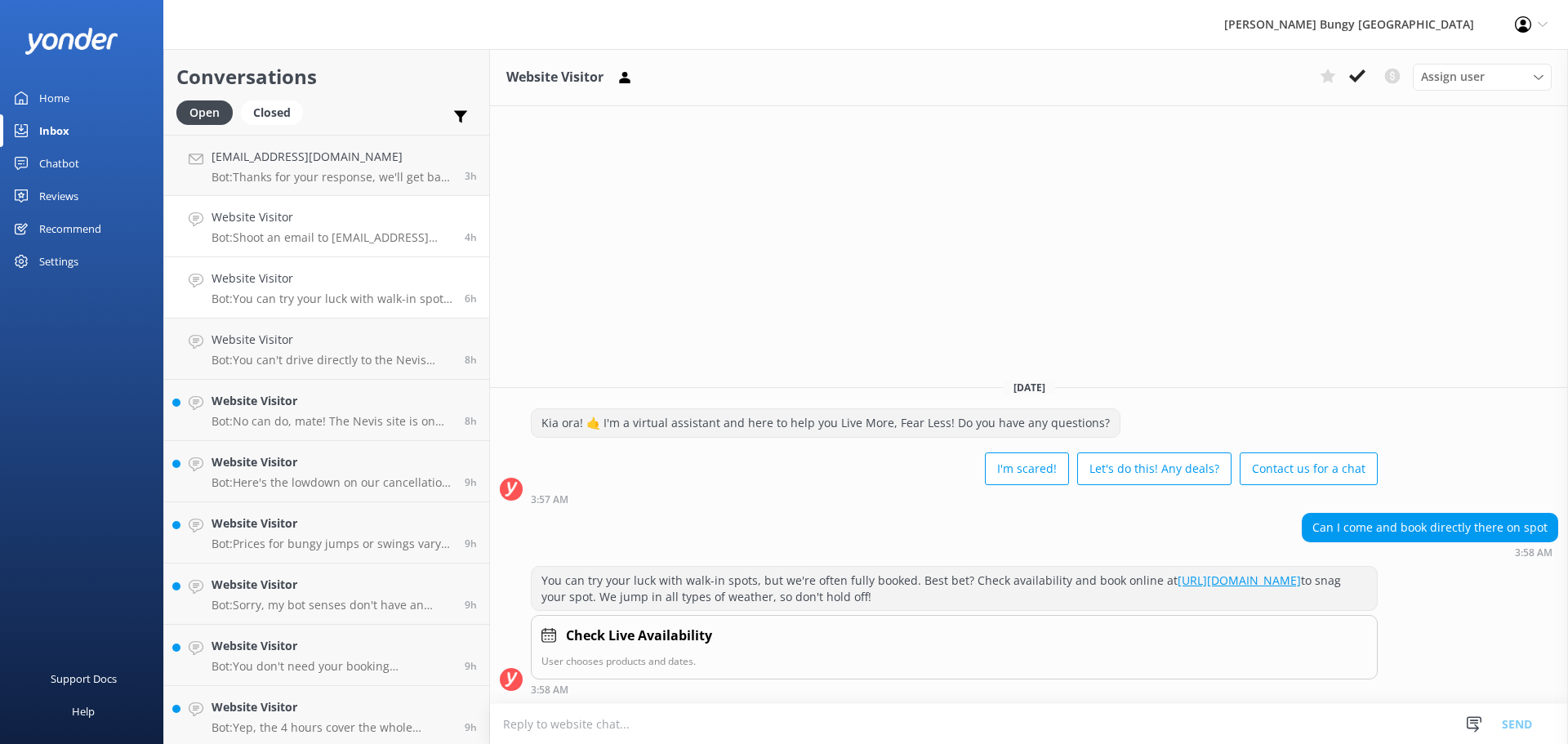
click at [373, 233] on p "Bot: Shoot an email to [EMAIL_ADDRESS][DOMAIN_NAME] for refund help. If you can…" at bounding box center [331, 237] width 241 height 14
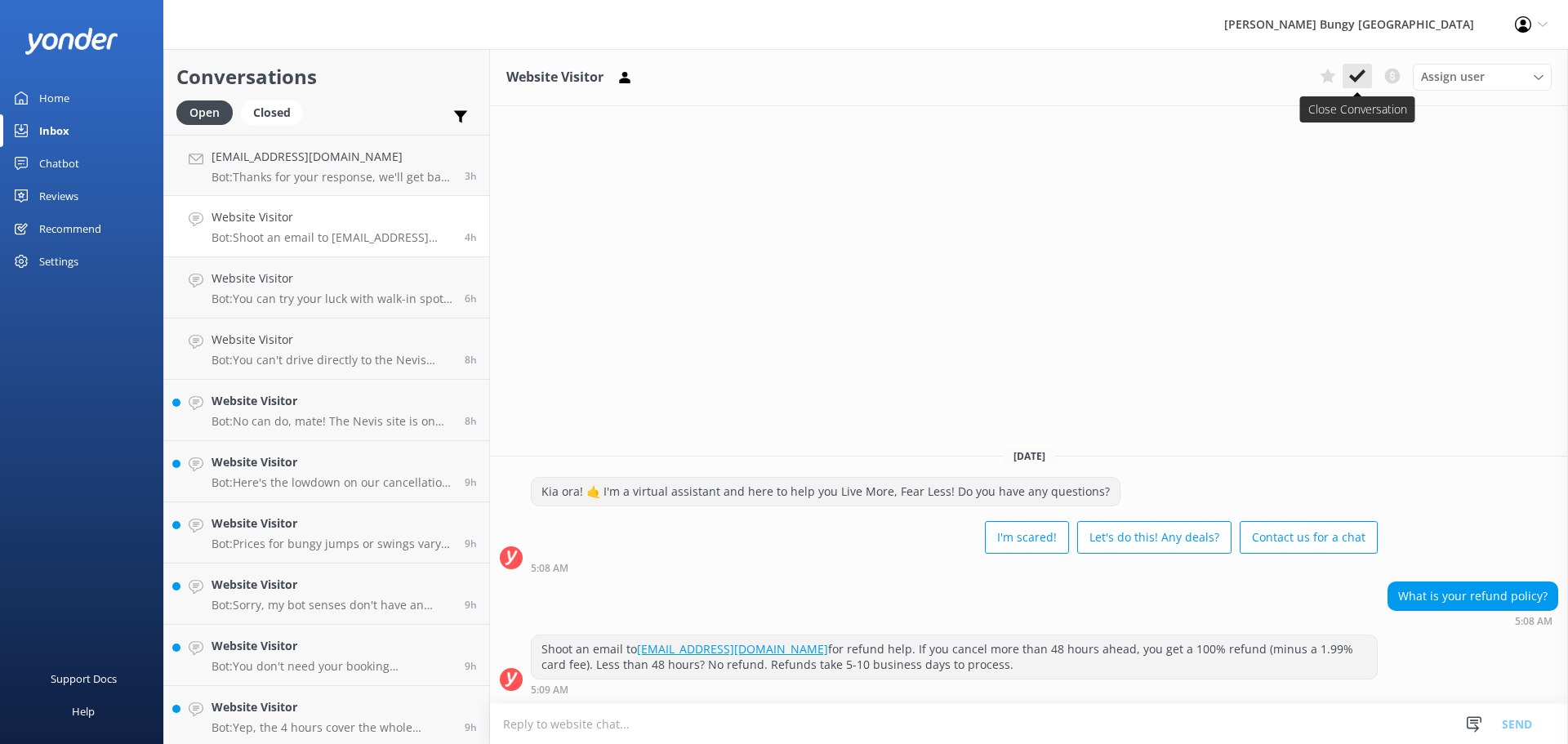
click at [1367, 81] on button at bounding box center [1357, 76] width 30 height 25
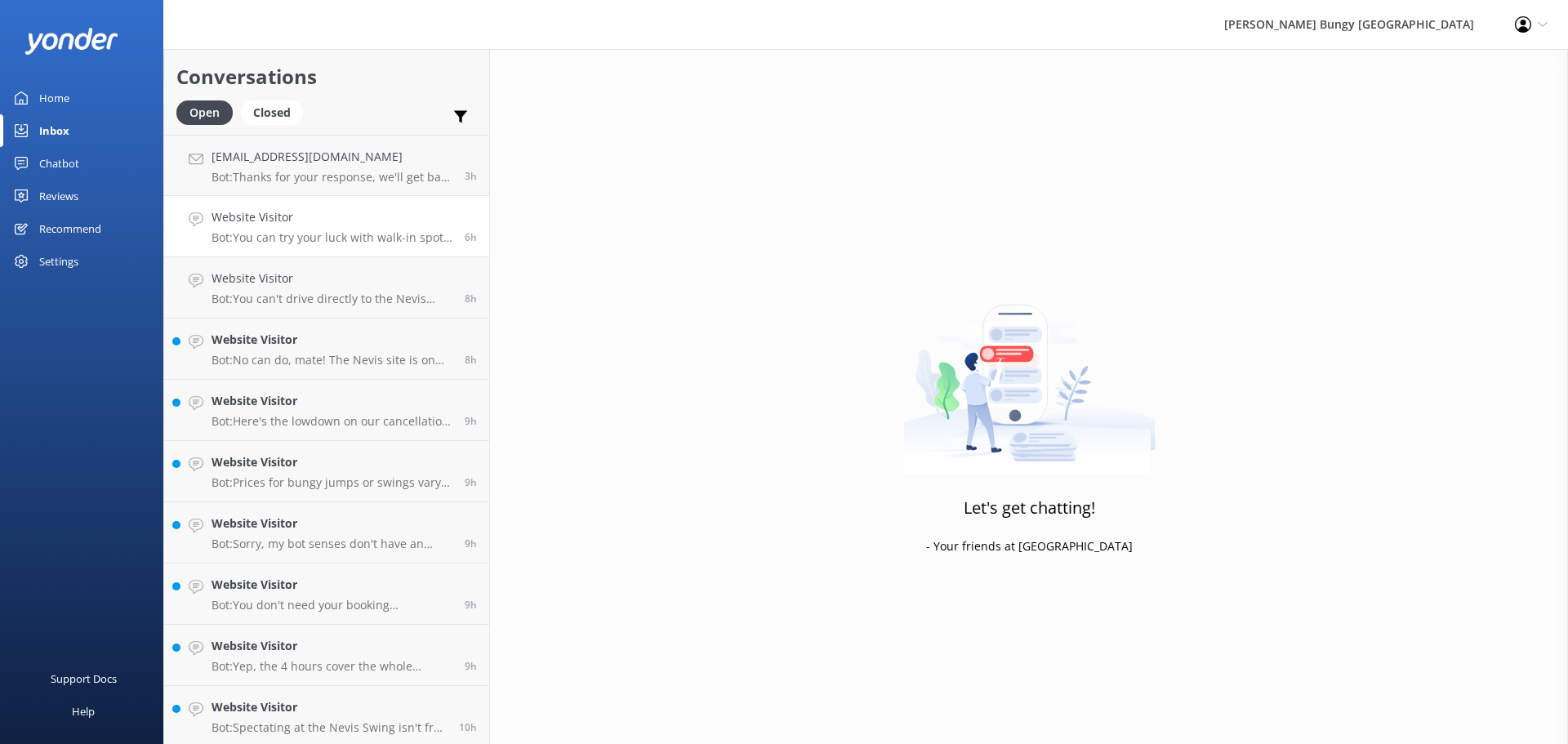
click at [374, 239] on p "Bot: You can try your luck with walk-in spots, but we're often fully booked. Be…" at bounding box center [331, 237] width 241 height 14
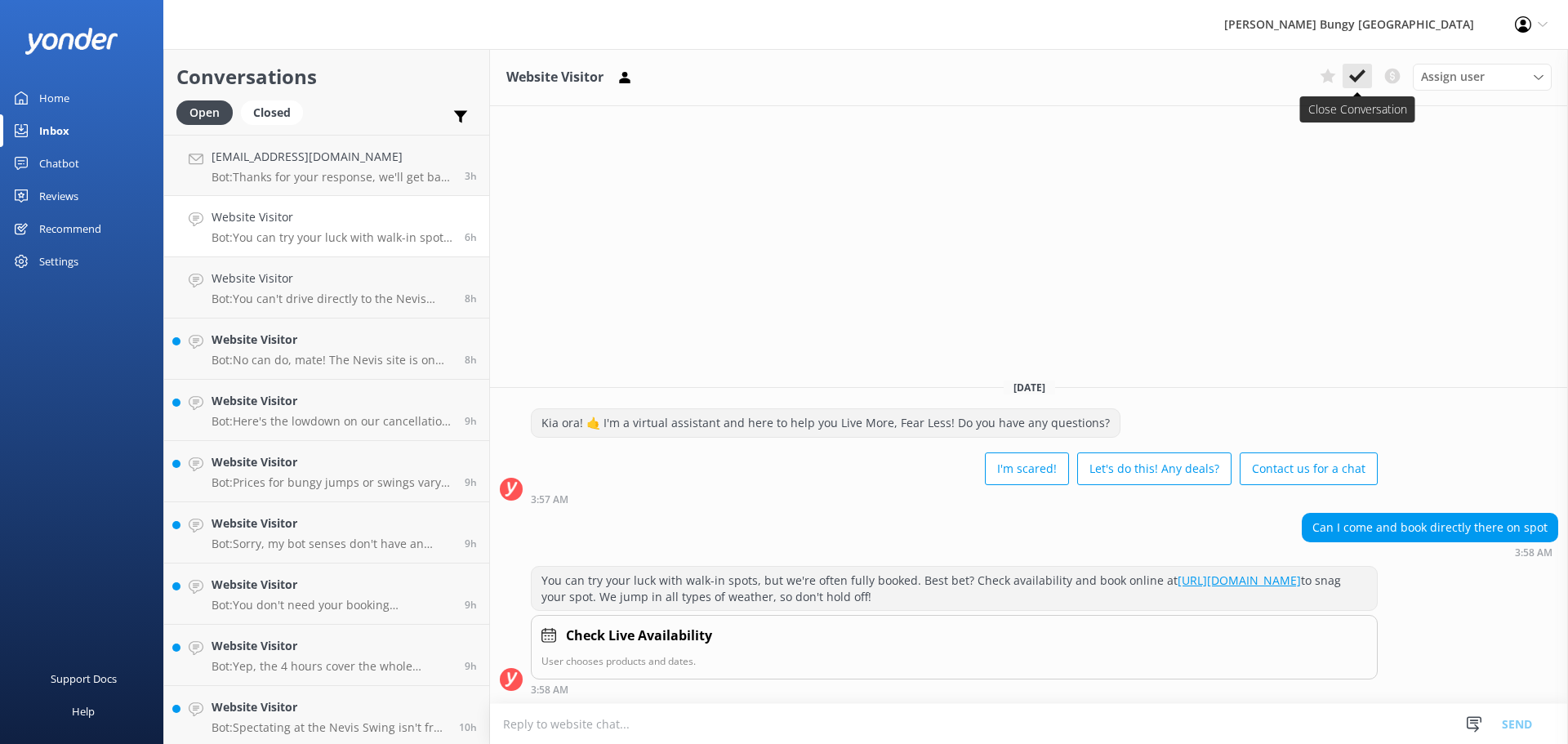
click at [1363, 74] on use at bounding box center [1357, 76] width 16 height 13
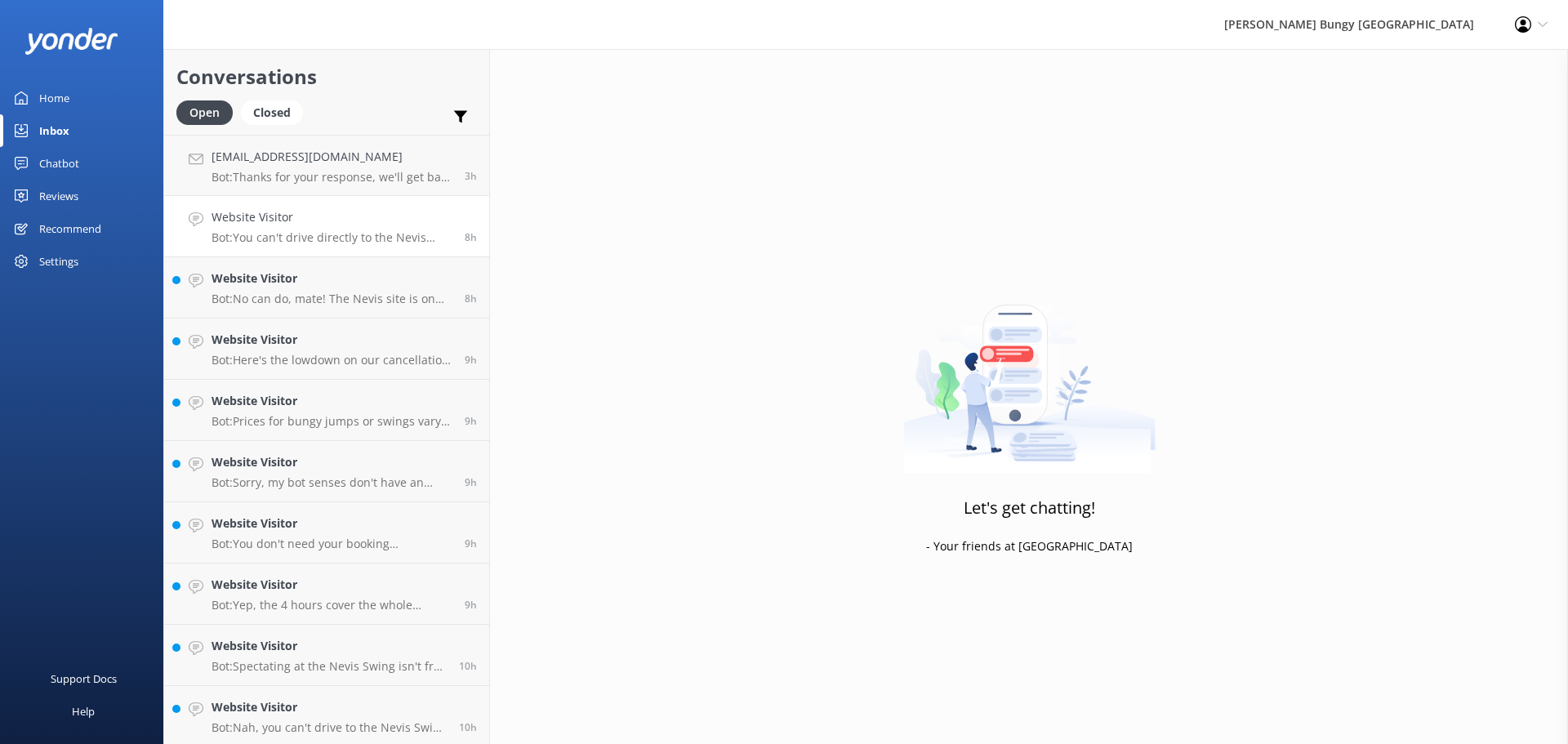
click at [245, 238] on p "Bot: You can't drive directly to the Nevis Swing since it's on private property…" at bounding box center [331, 237] width 241 height 14
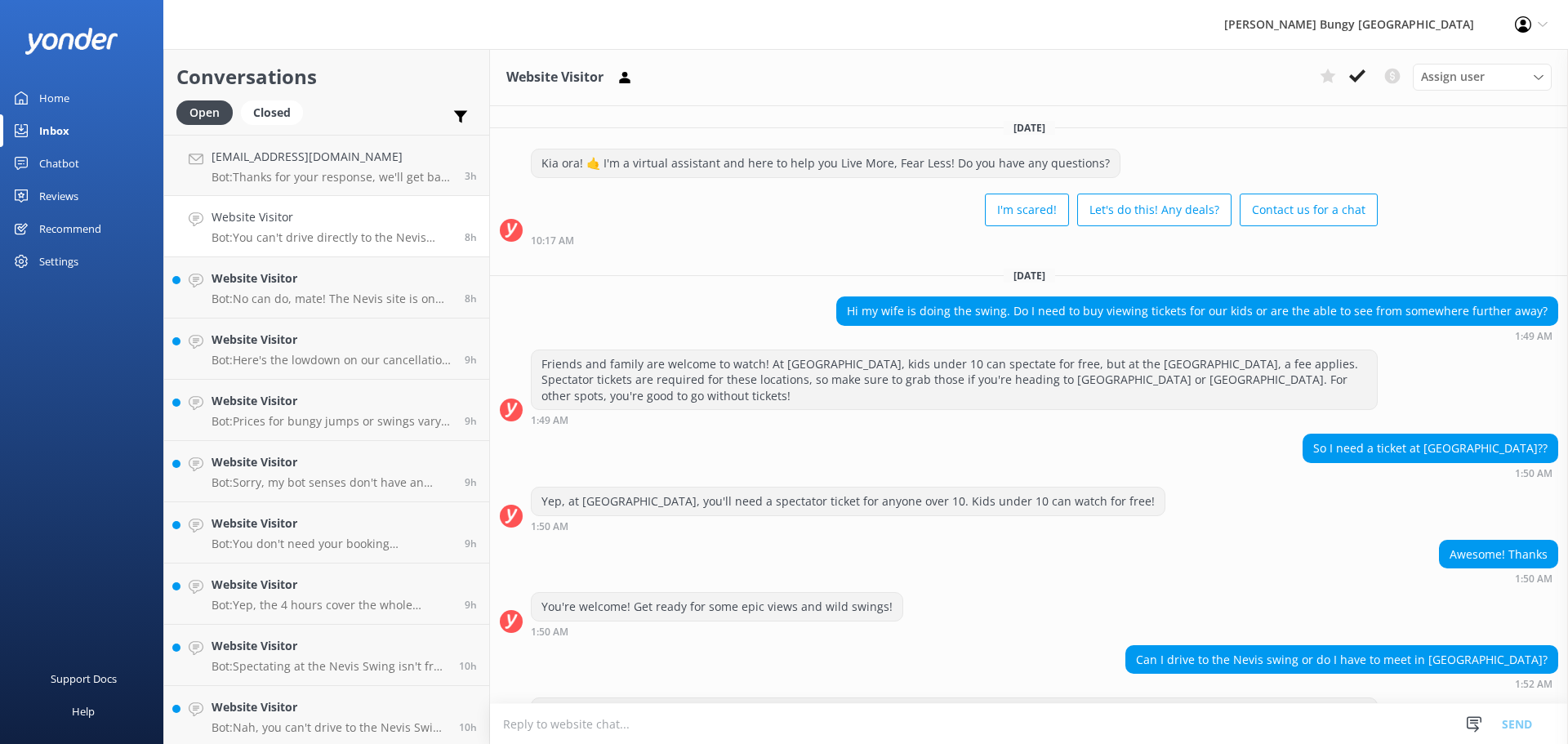
scroll to position [63, 0]
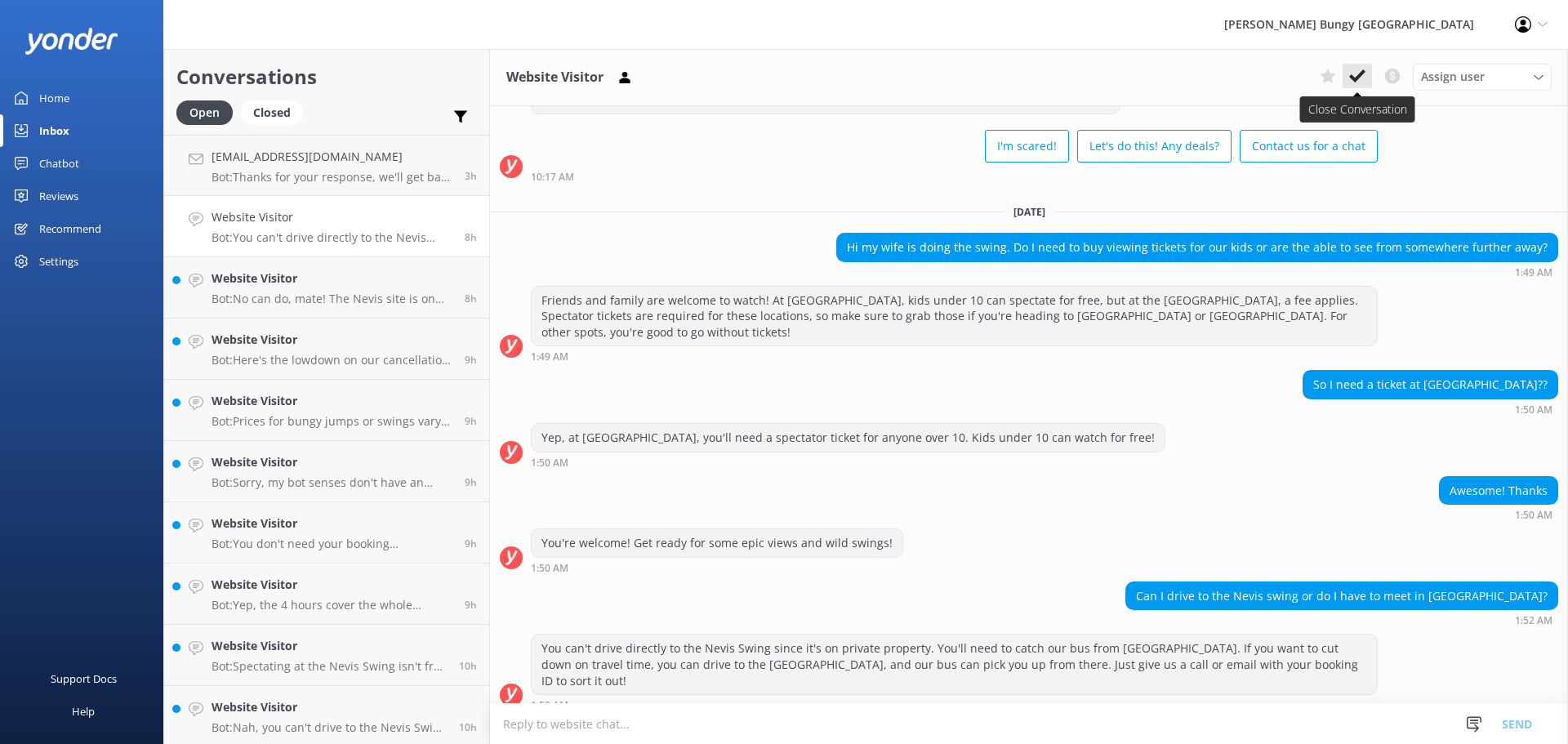
click at [1357, 68] on icon at bounding box center [1357, 76] width 16 height 16
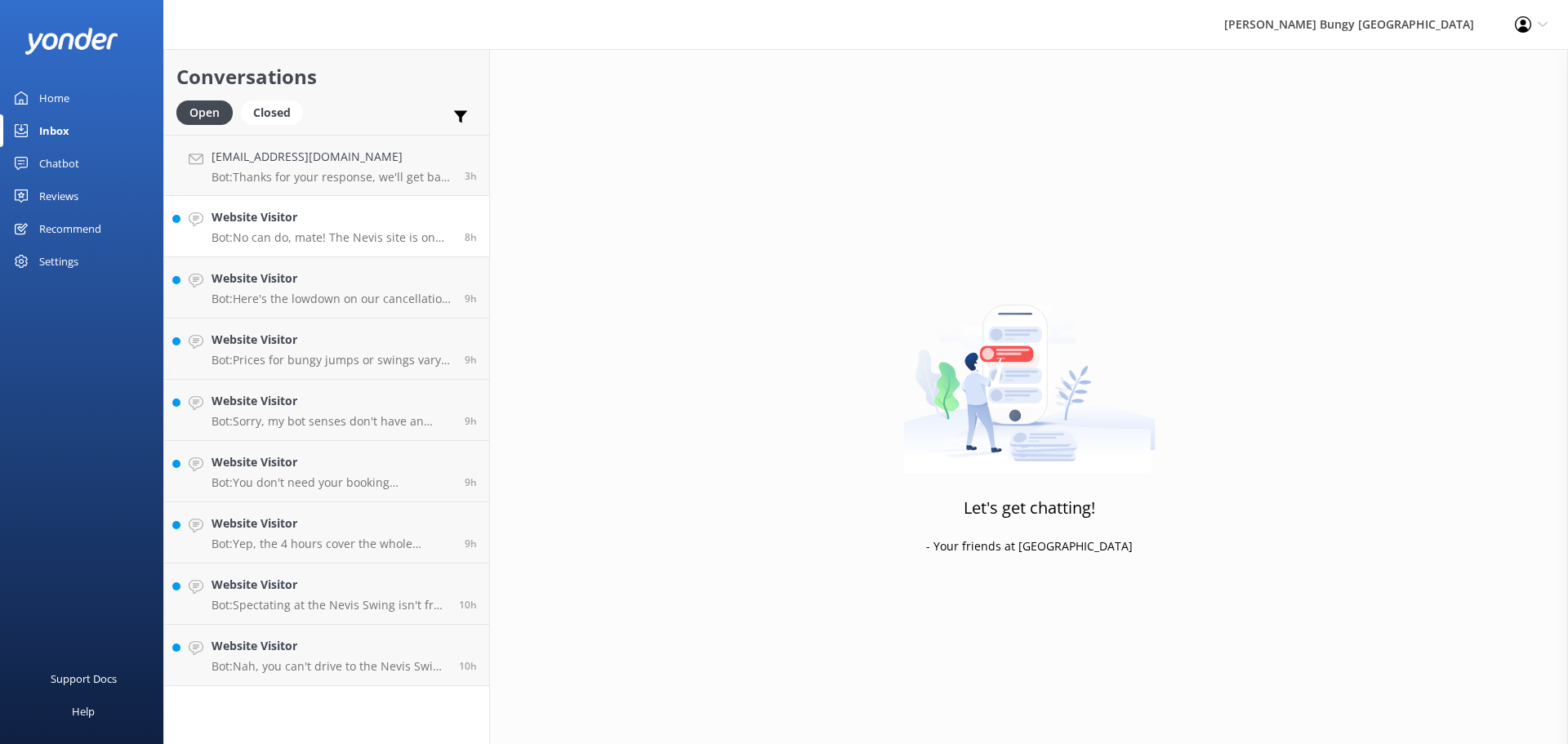
click at [432, 227] on h4 "Website Visitor" at bounding box center [331, 217] width 241 height 18
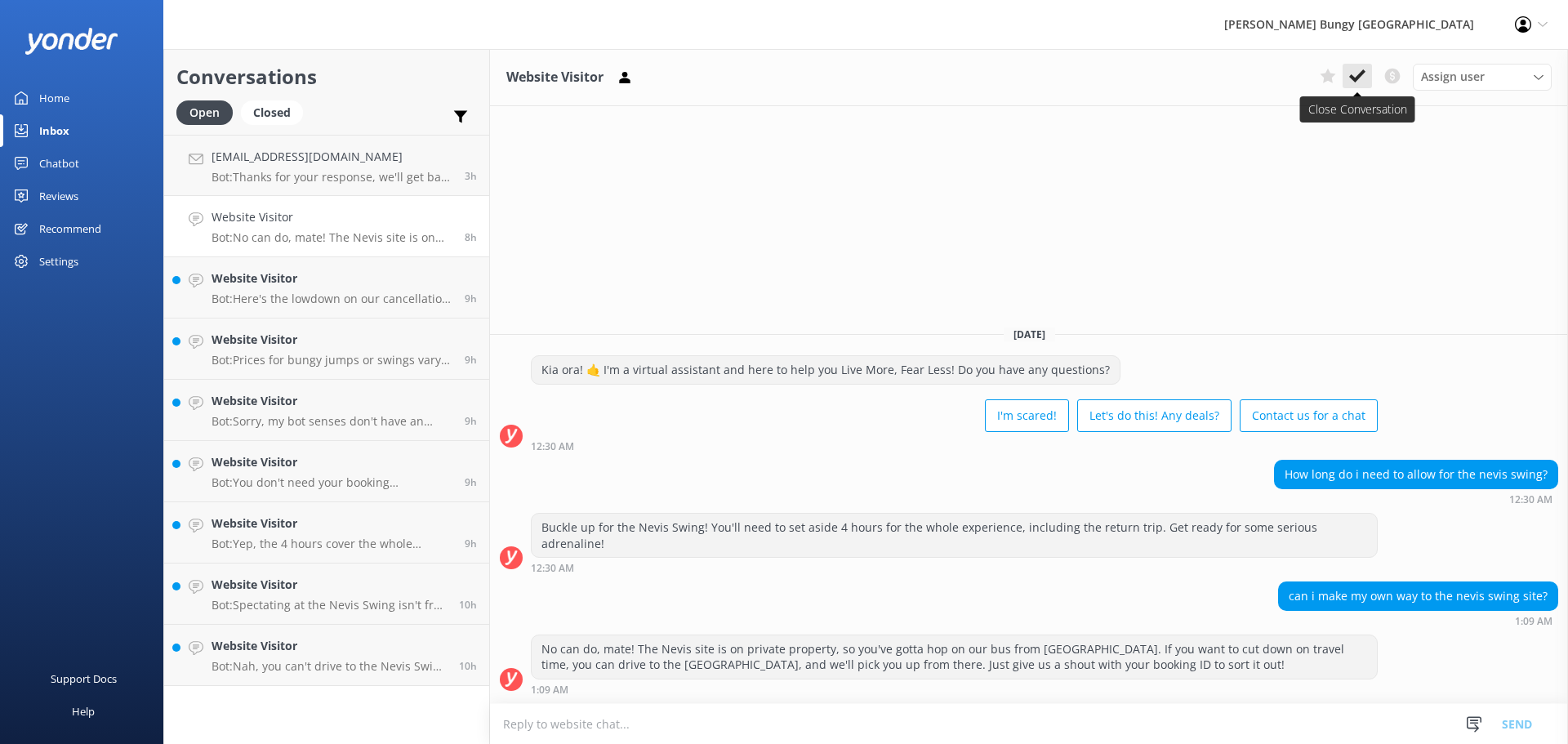
click at [1363, 72] on use at bounding box center [1357, 76] width 16 height 13
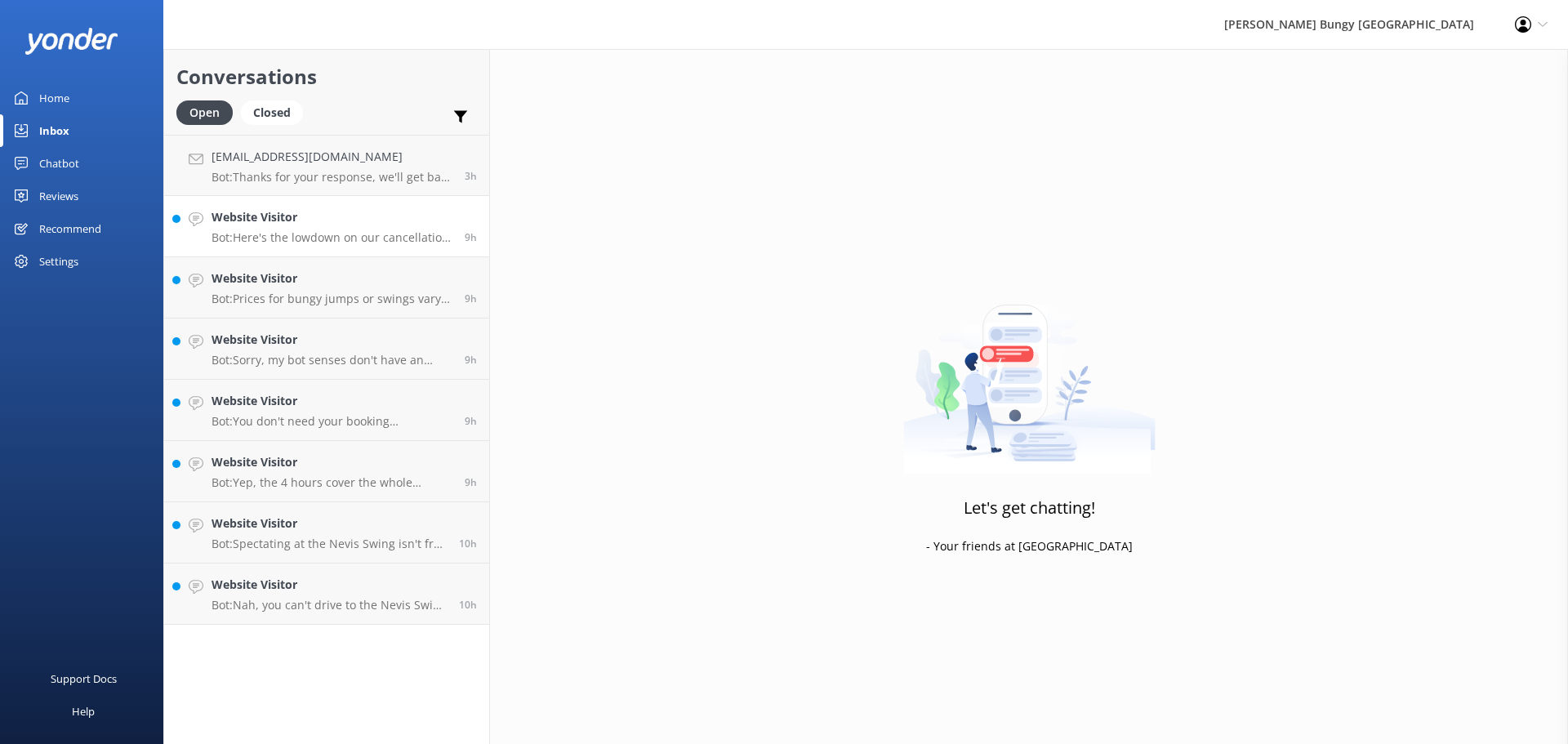
click at [336, 221] on h4 "Website Visitor" at bounding box center [331, 217] width 241 height 18
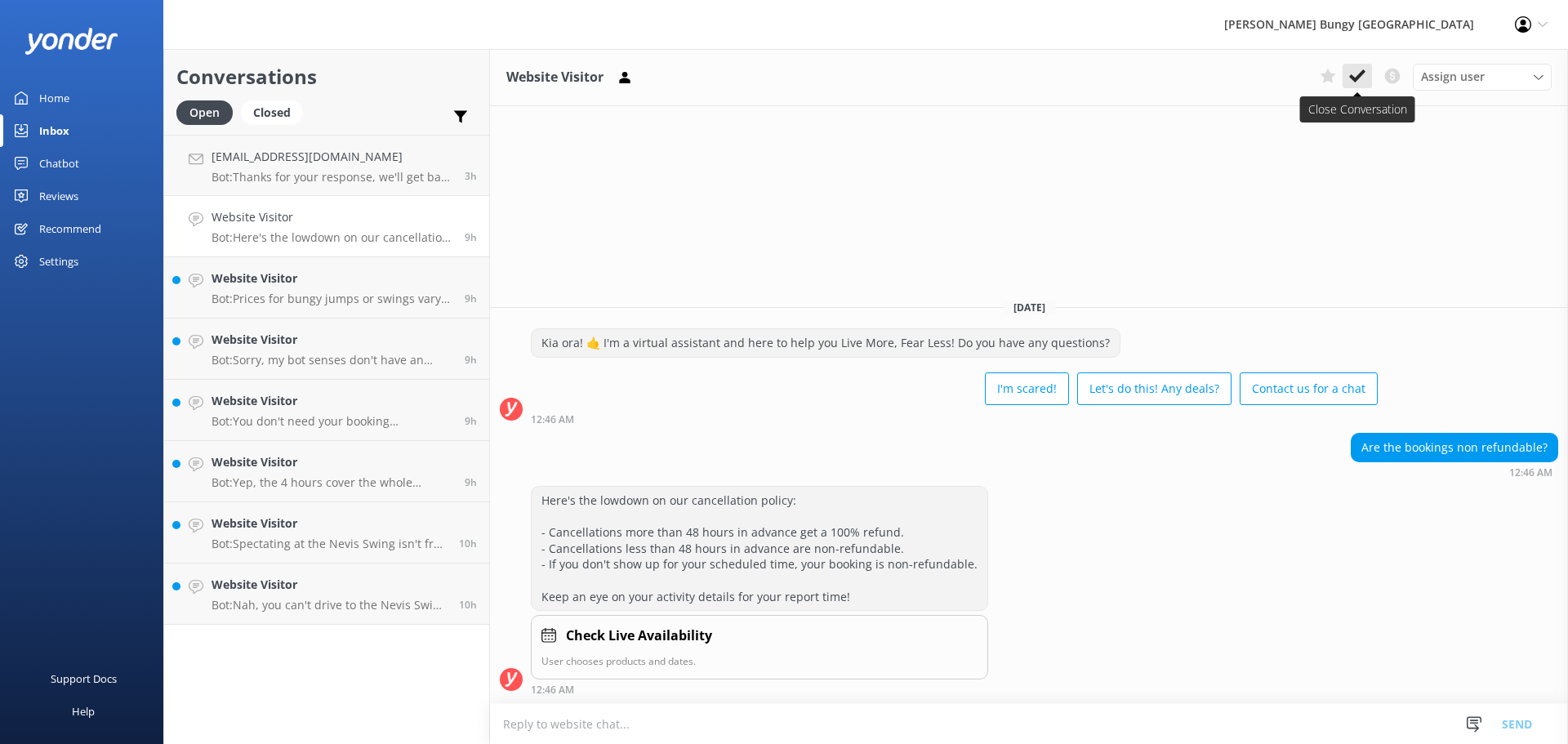
click at [1352, 76] on use at bounding box center [1357, 76] width 16 height 13
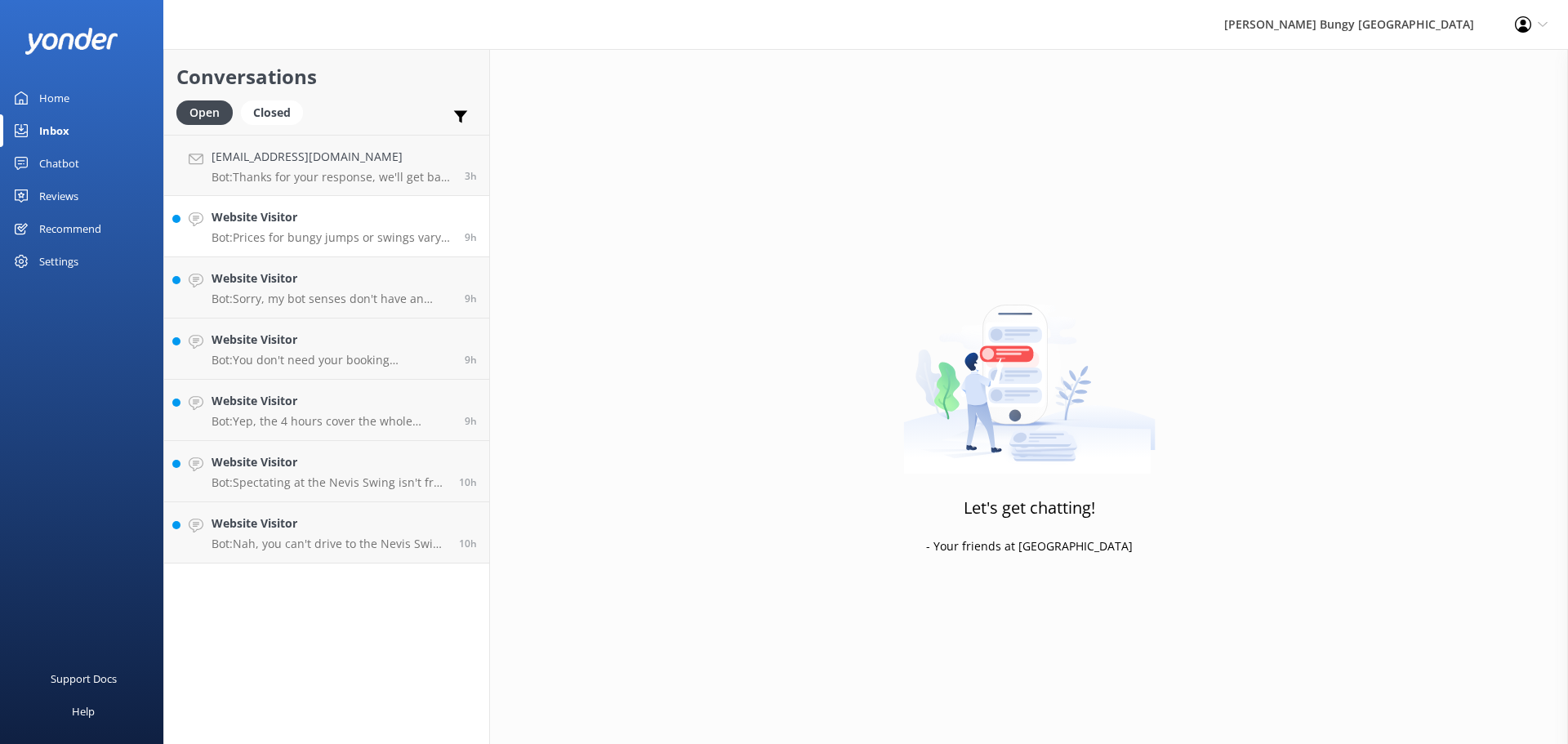
click at [342, 230] on p "Bot: Prices for bungy jumps or swings vary depending on the location and thrill…" at bounding box center [331, 237] width 241 height 14
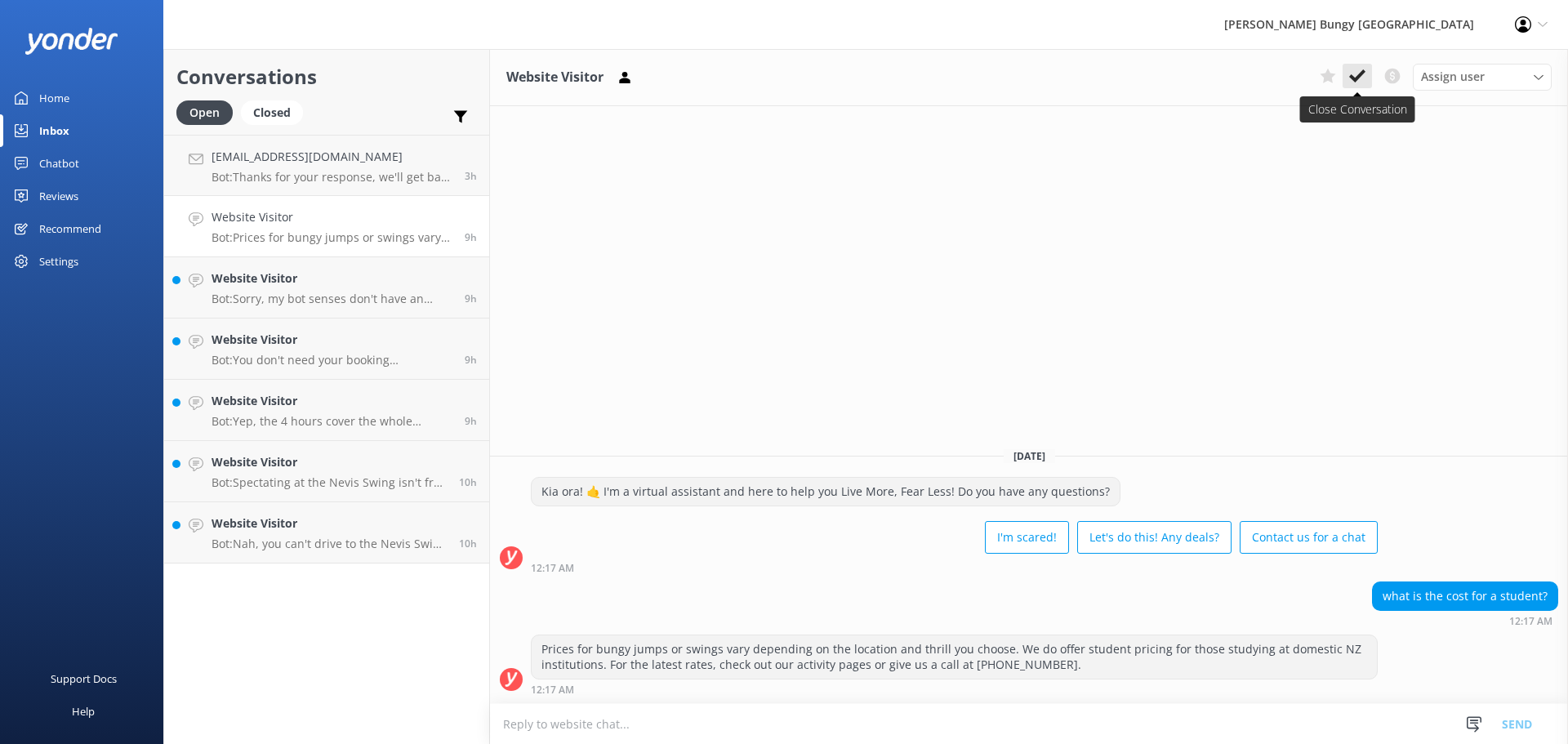
click at [1362, 86] on button at bounding box center [1357, 76] width 30 height 25
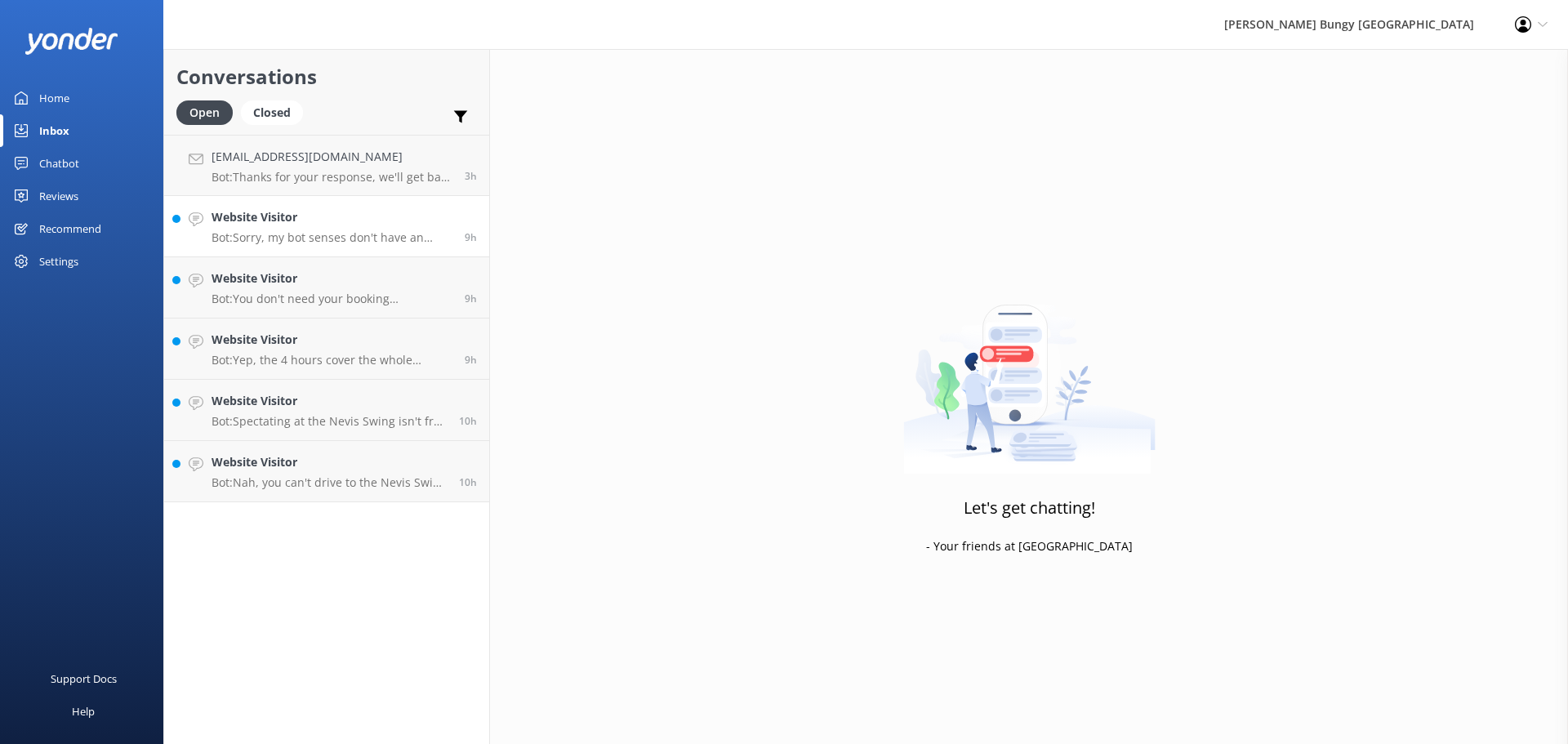
click at [330, 227] on h4 "Website Visitor" at bounding box center [331, 217] width 241 height 18
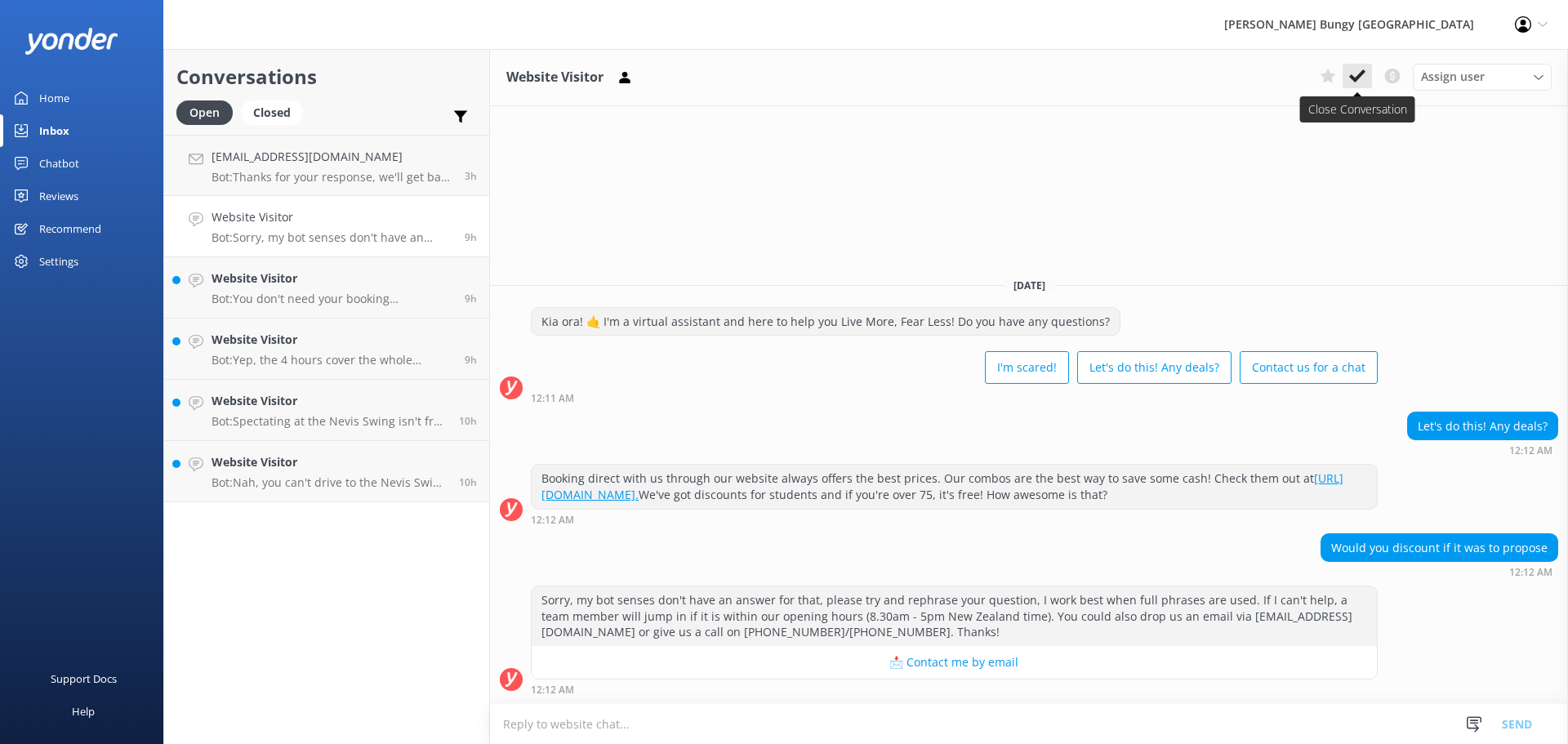
click at [1370, 79] on button at bounding box center [1357, 76] width 30 height 25
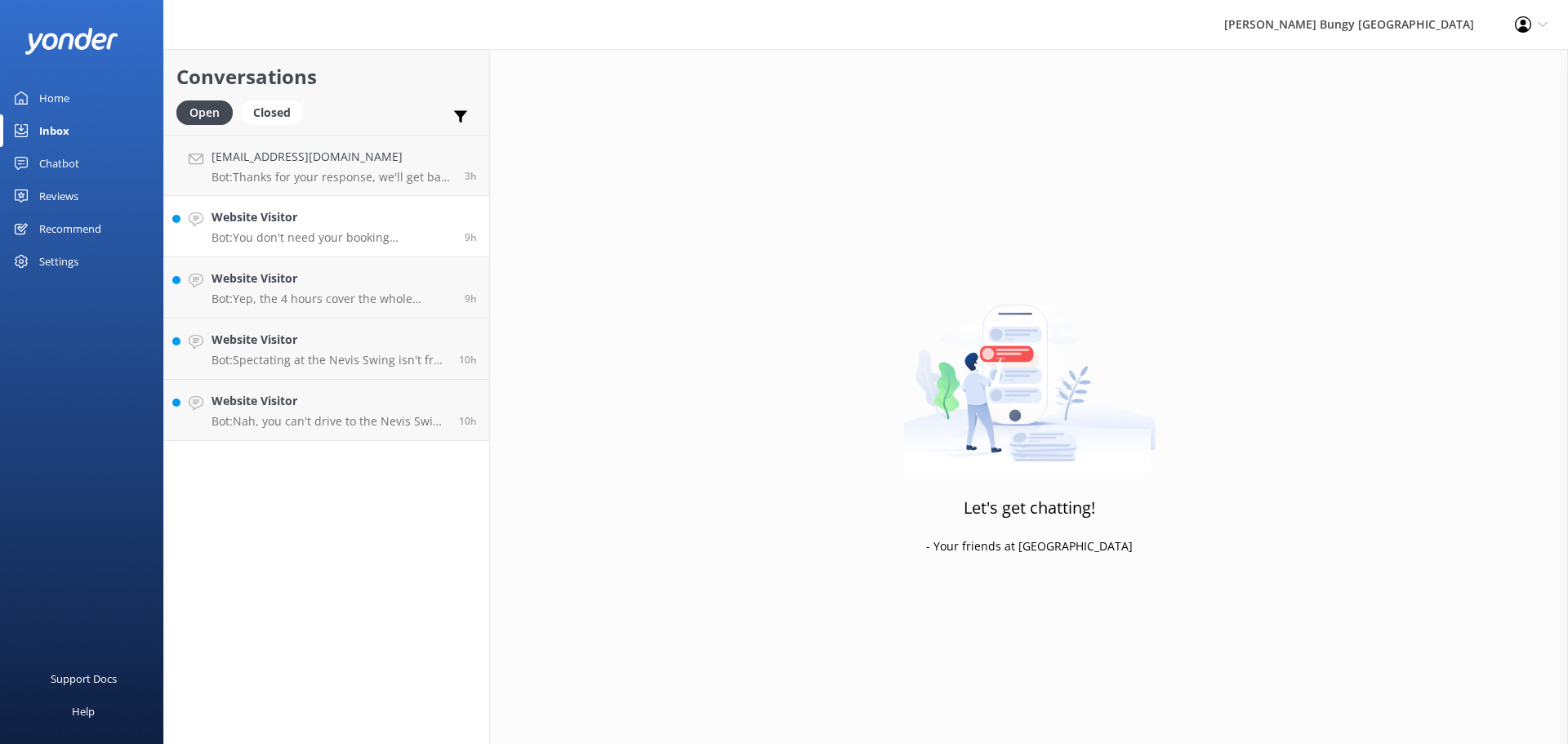
click at [288, 238] on p "Bot: You don't need your booking confirmation for check-in. But if you want it …" at bounding box center [331, 237] width 241 height 14
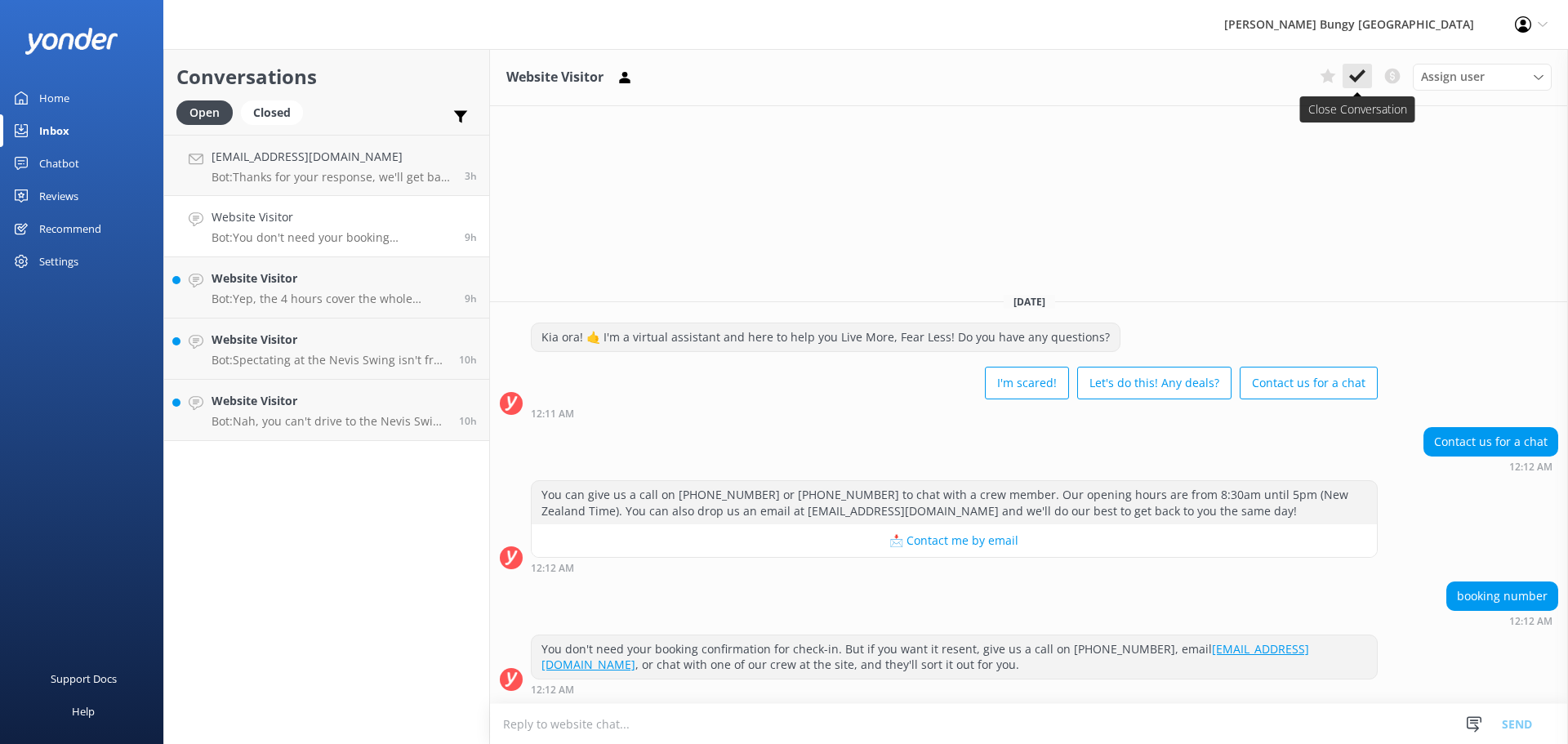
click at [1366, 80] on button at bounding box center [1357, 76] width 30 height 25
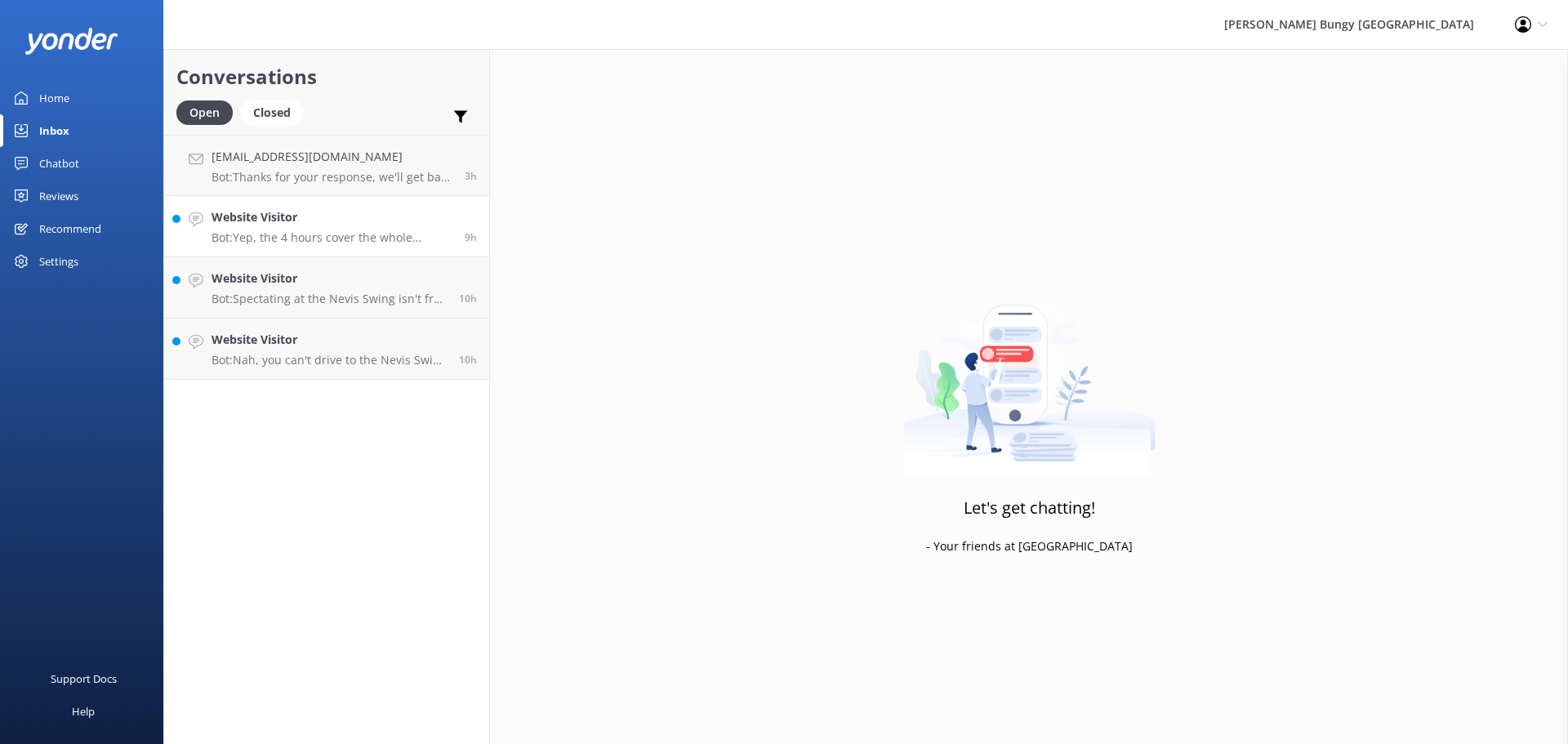
click at [410, 234] on p "Bot: Yep, the 4 hours cover the whole shebang—travel, briefings, the jump, chec…" at bounding box center [331, 237] width 241 height 14
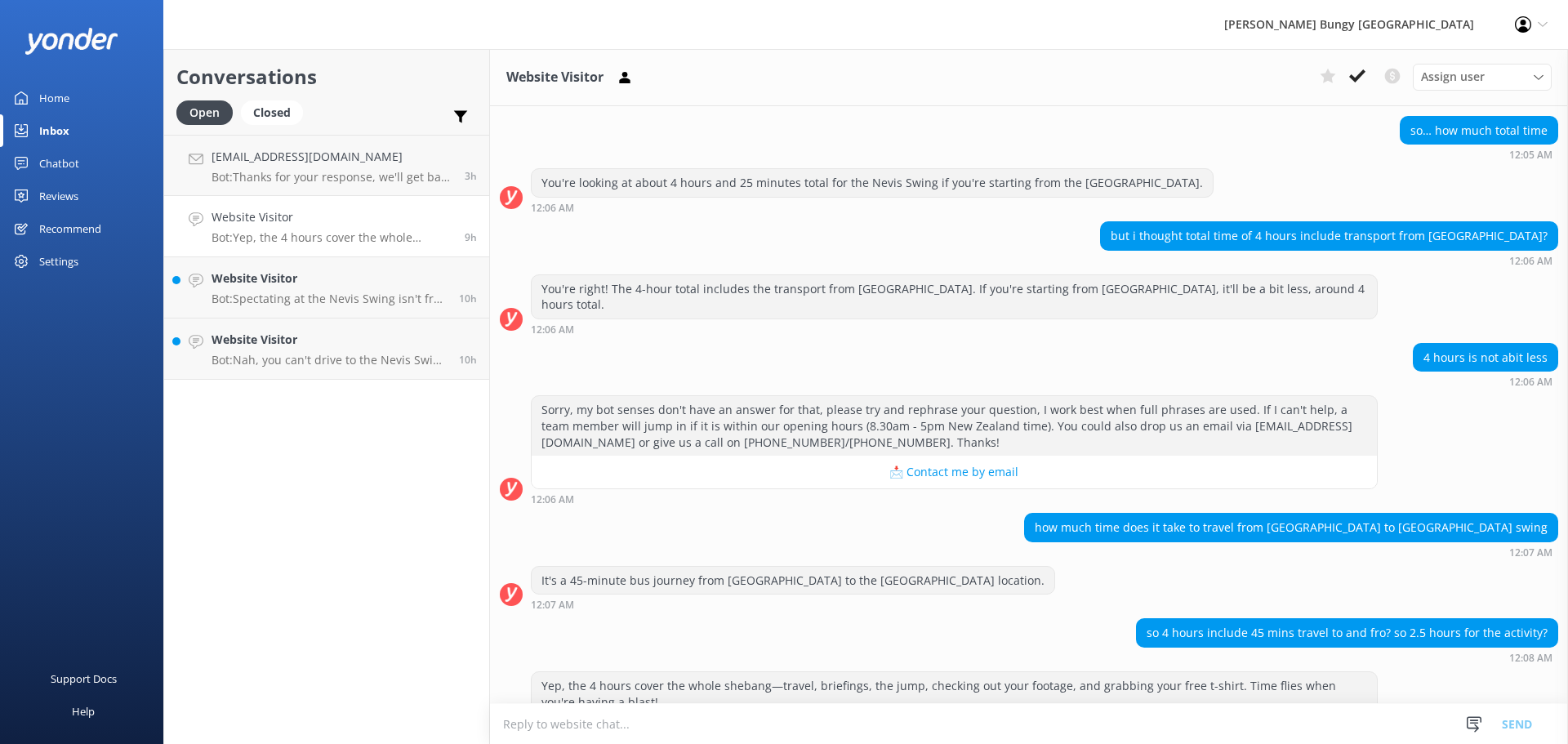
scroll to position [1247, 0]
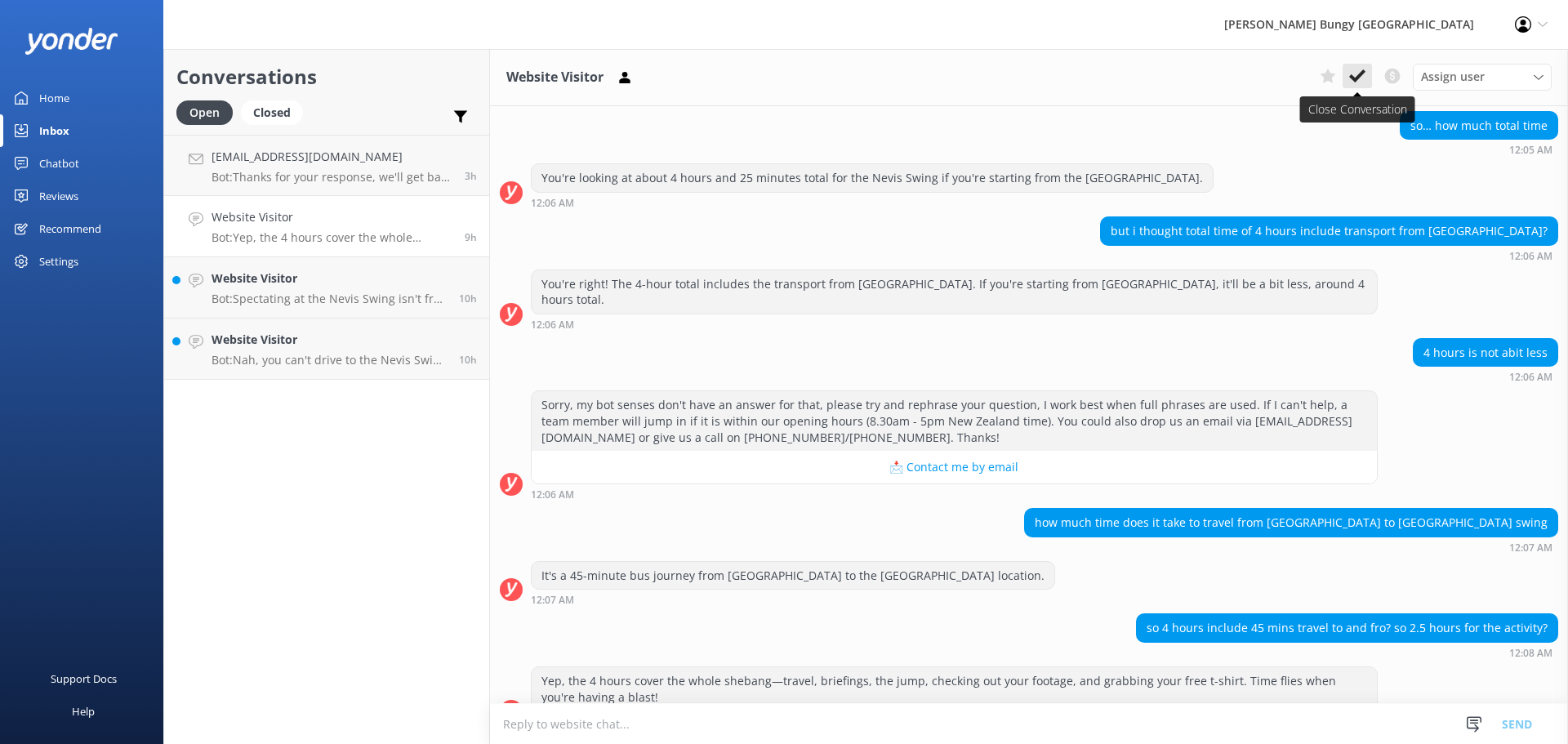
click at [1357, 74] on icon at bounding box center [1357, 76] width 16 height 16
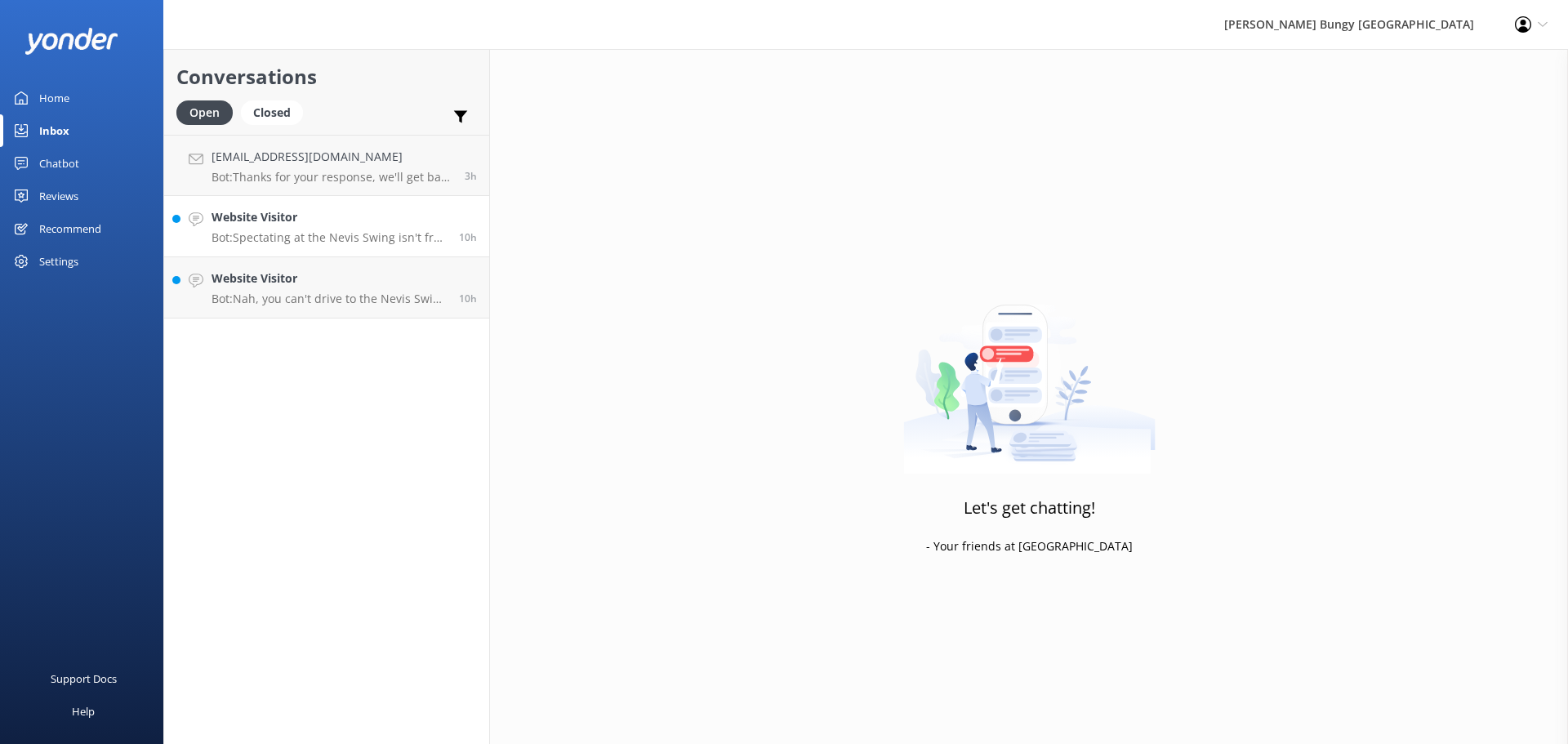
click at [421, 228] on div "Website Visitor Bot: Spectating at the Nevis Swing isn't free unless you're und…" at bounding box center [328, 226] width 235 height 36
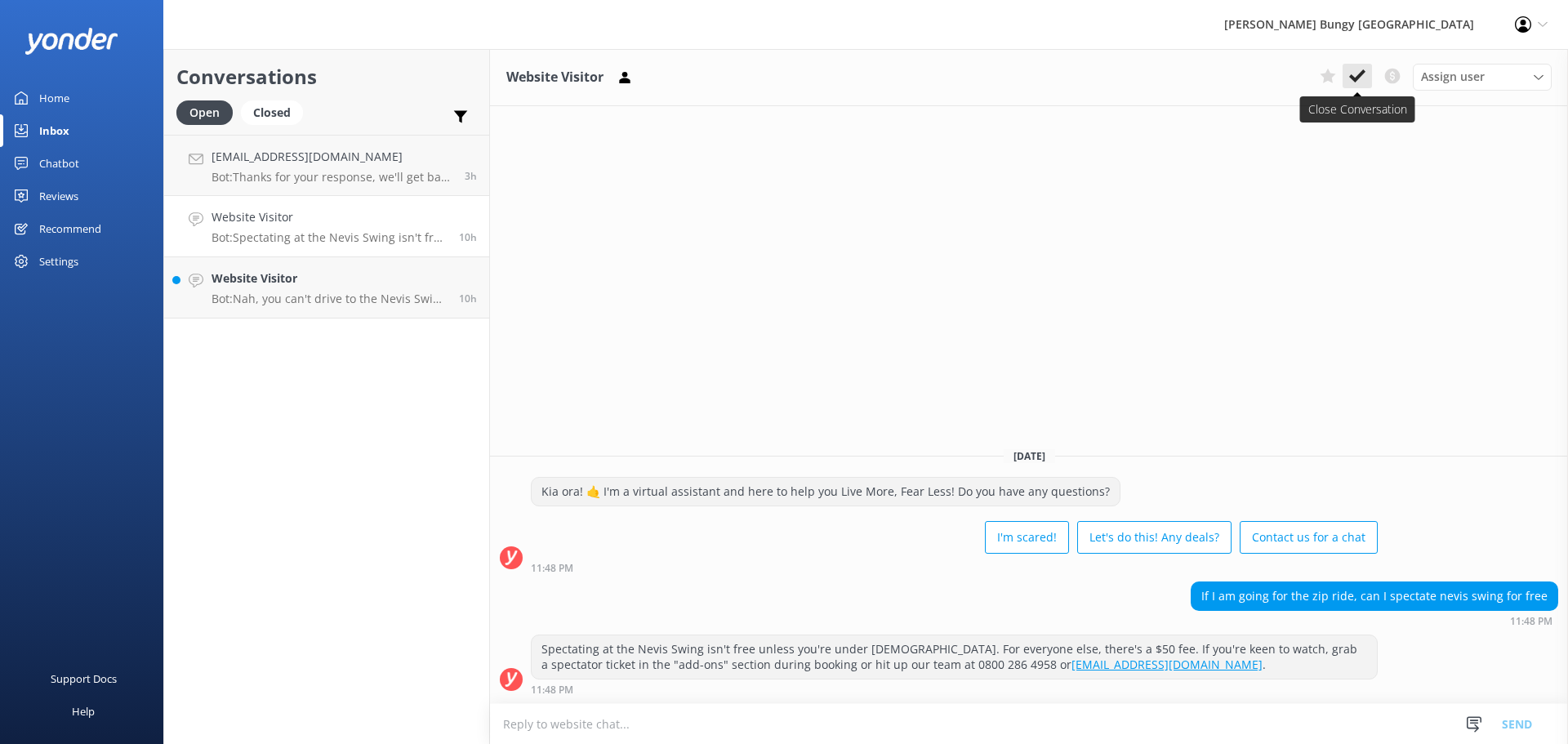
click at [1358, 80] on icon at bounding box center [1357, 76] width 16 height 16
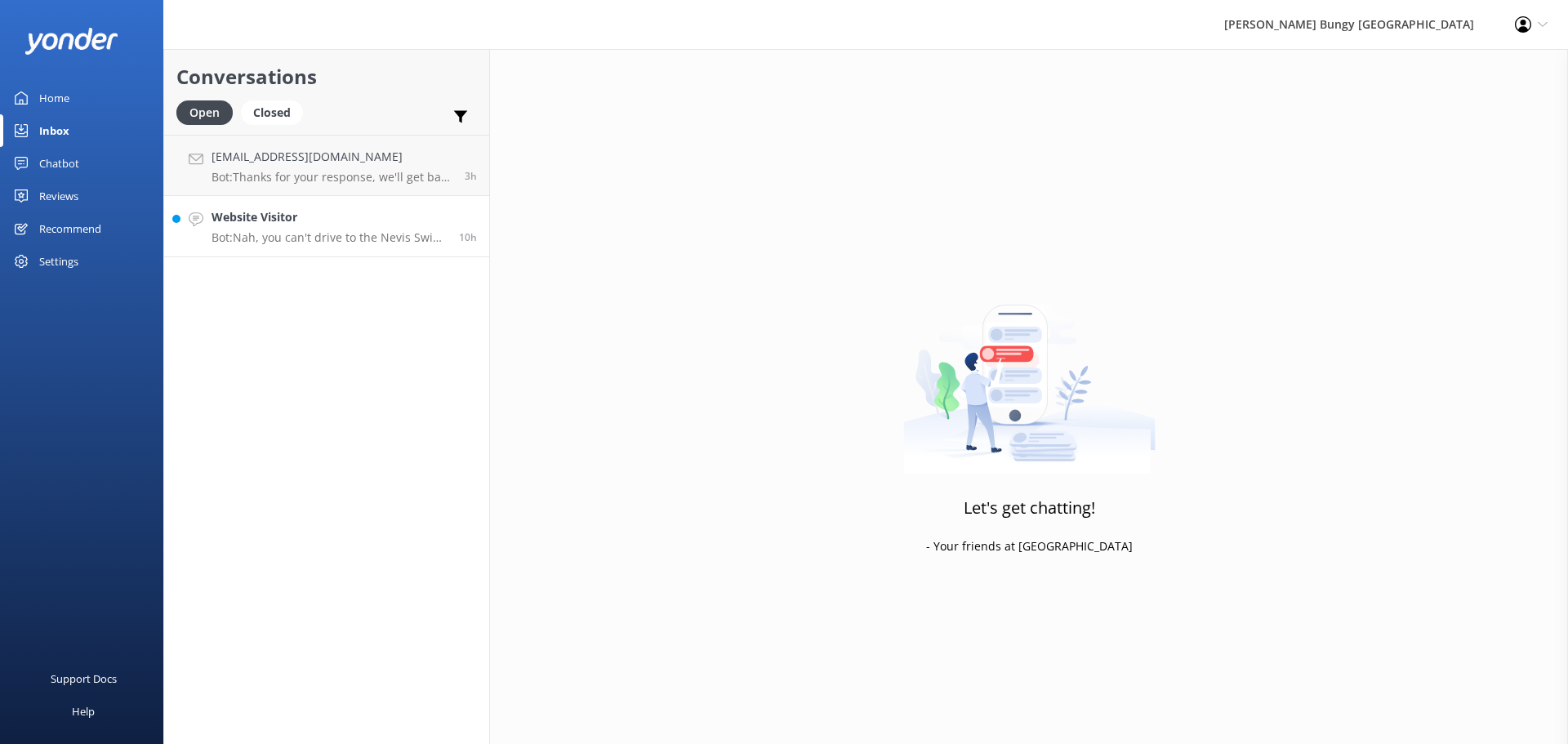
click at [338, 221] on h4 "Website Visitor" at bounding box center [328, 217] width 235 height 18
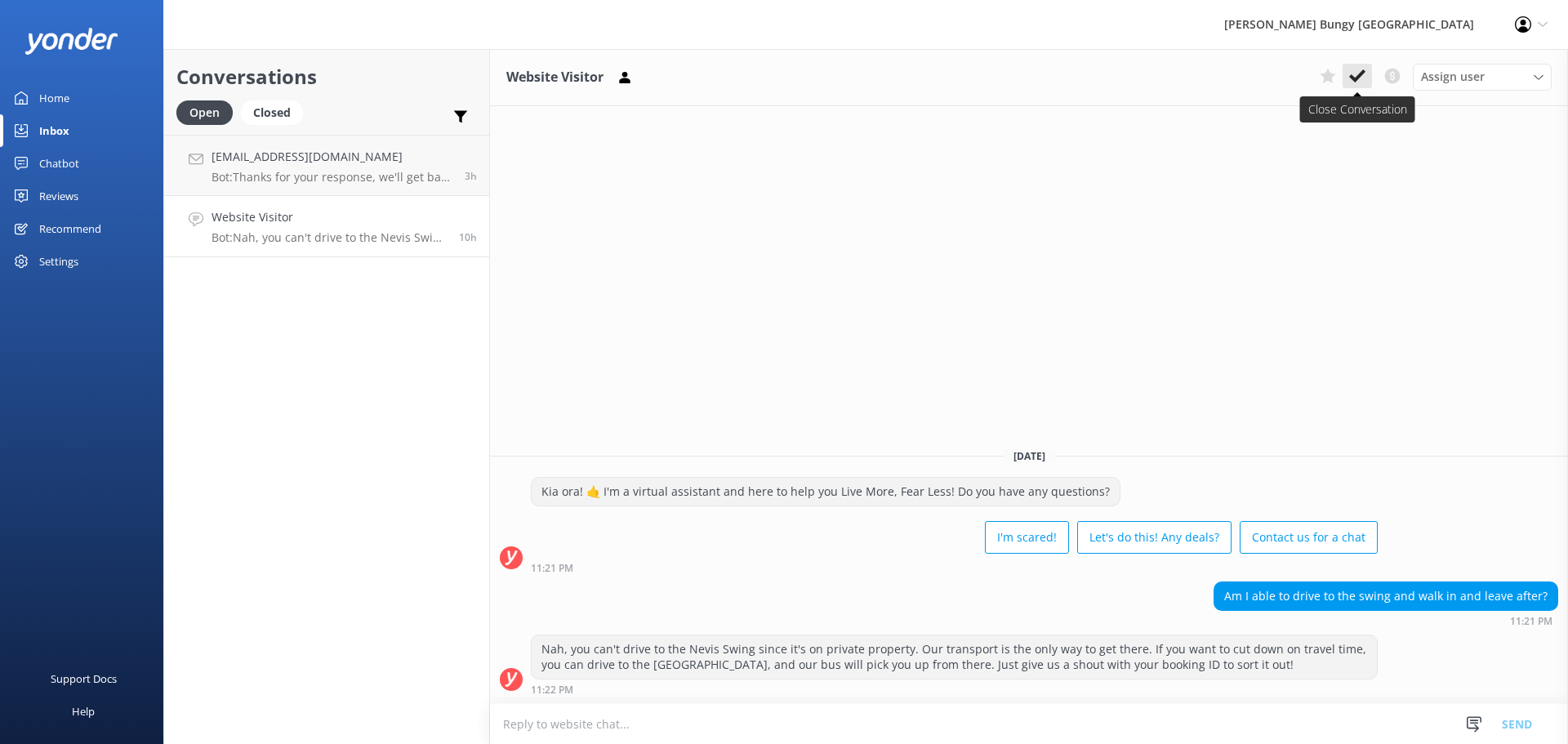
click at [1367, 79] on button at bounding box center [1357, 76] width 30 height 25
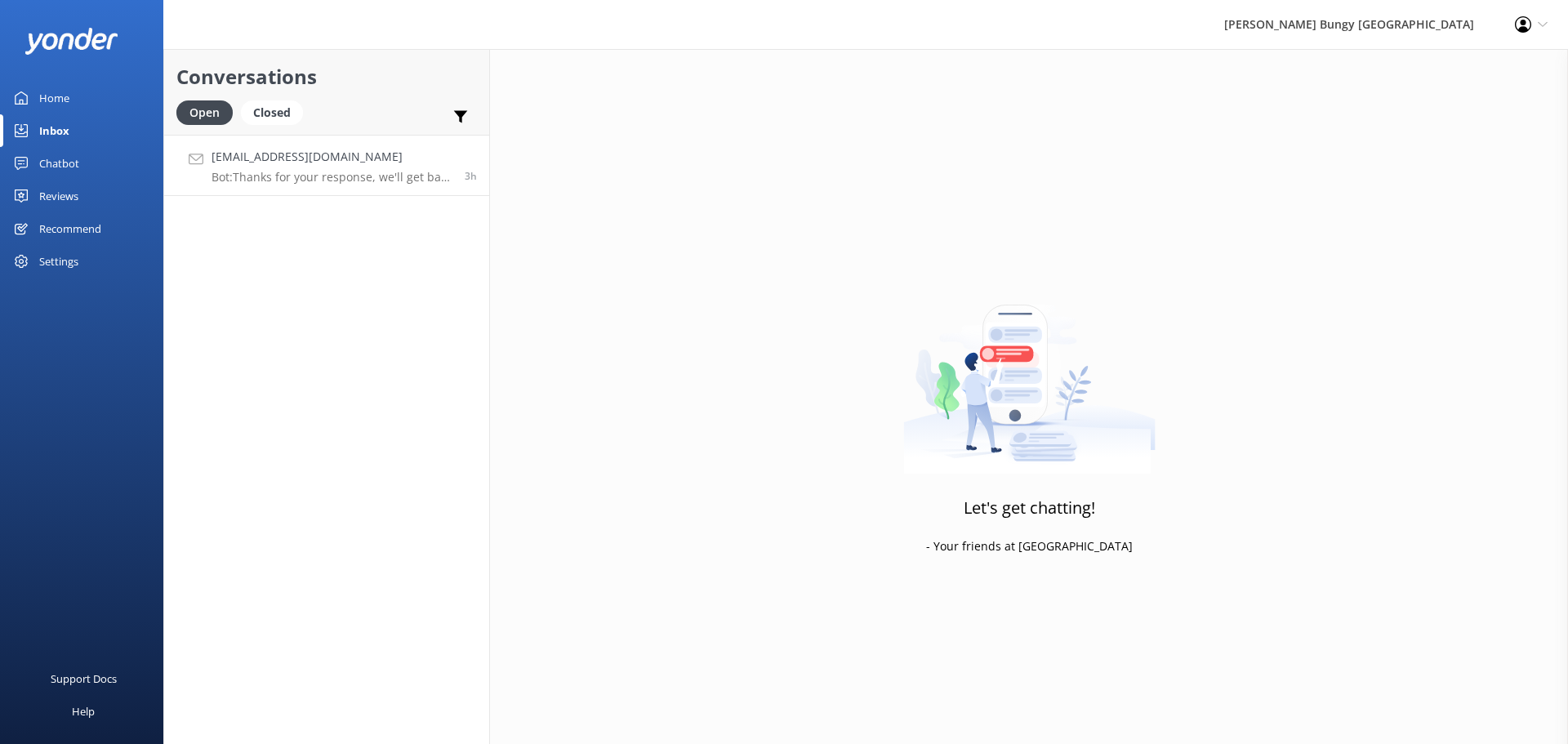
click at [271, 163] on h4 "[EMAIL_ADDRESS][DOMAIN_NAME]" at bounding box center [331, 156] width 241 height 18
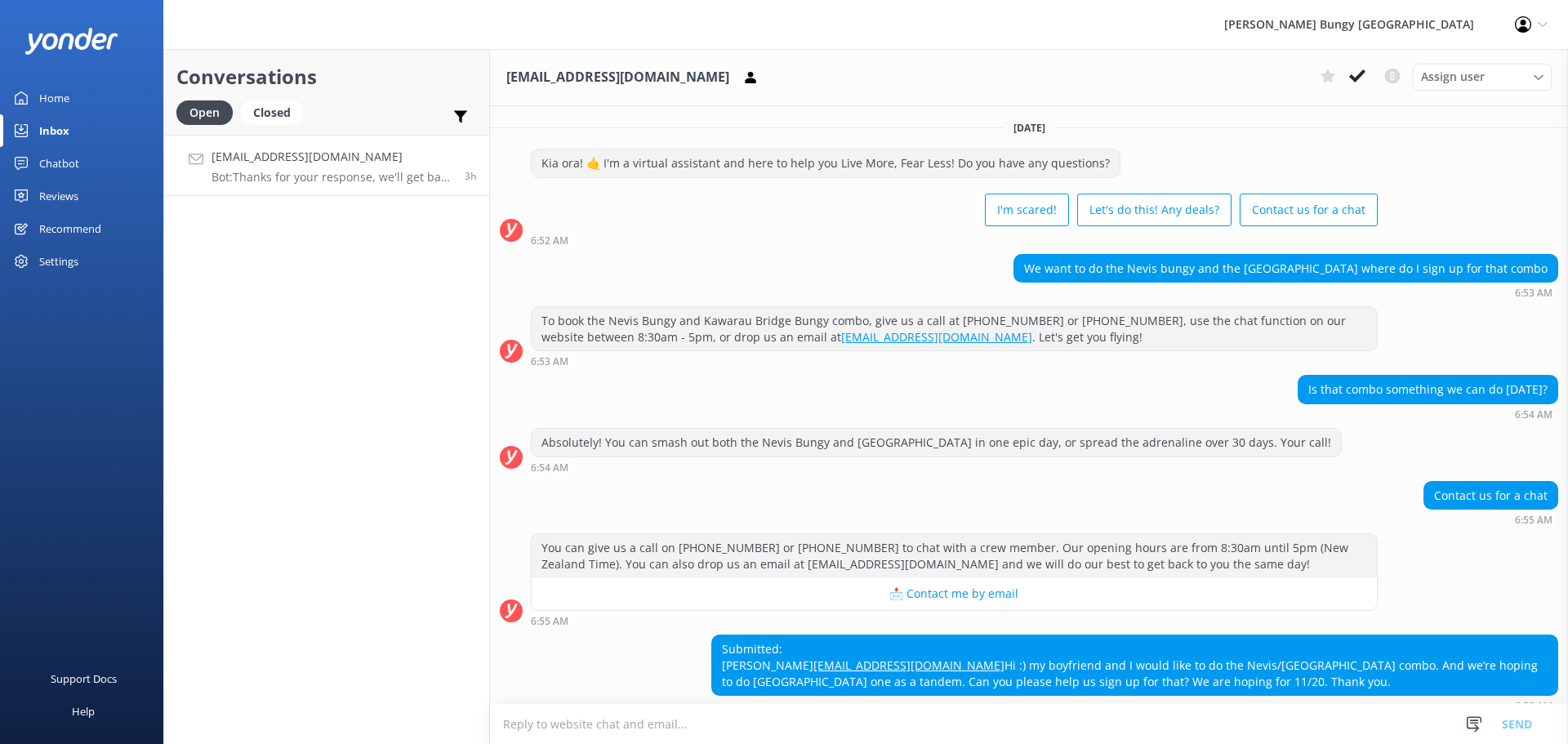
scroll to position [101, 0]
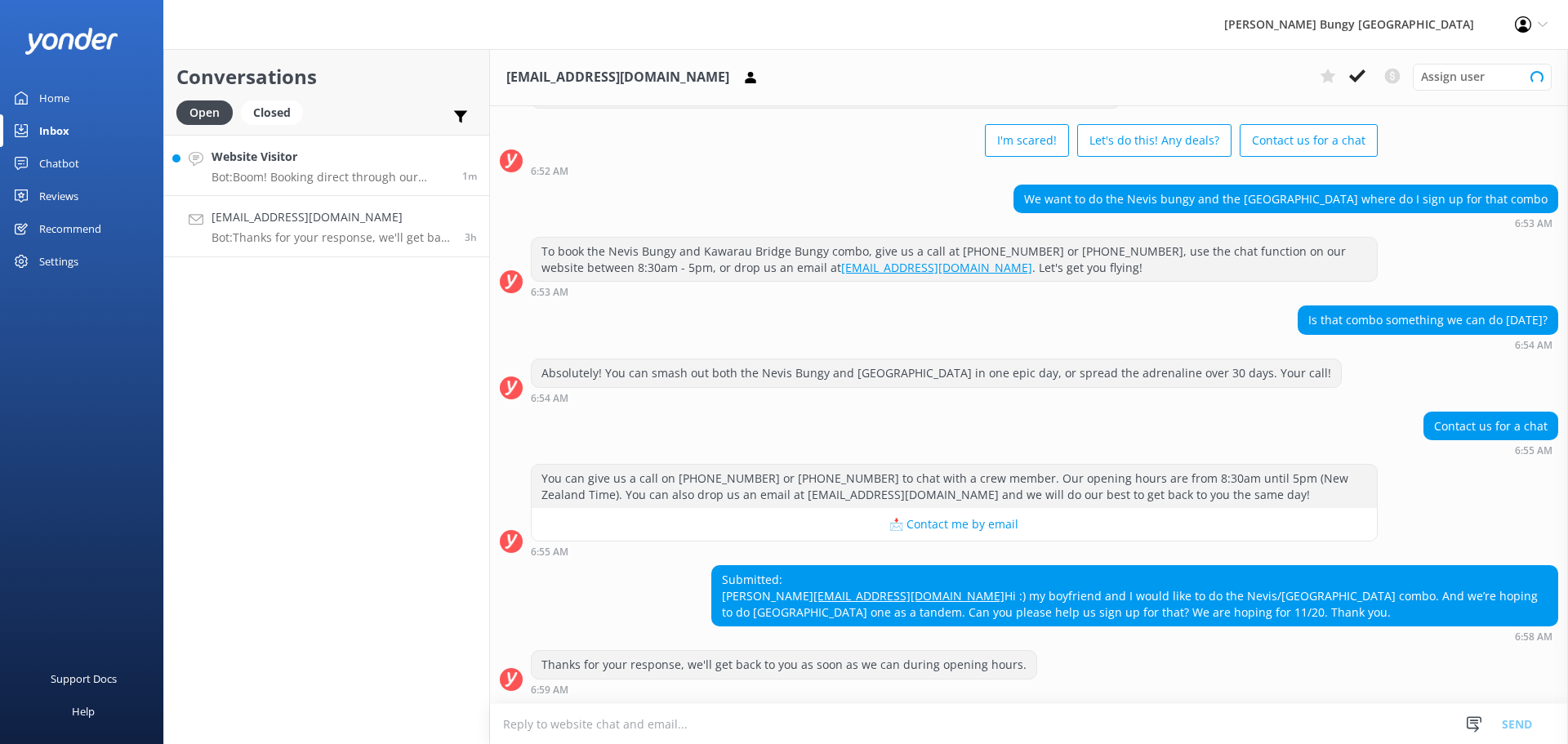
scroll to position [101, 0]
click at [295, 166] on h4 "Website Visitor" at bounding box center [330, 156] width 238 height 18
